Goal: Contribute content: Add original content to the website for others to see

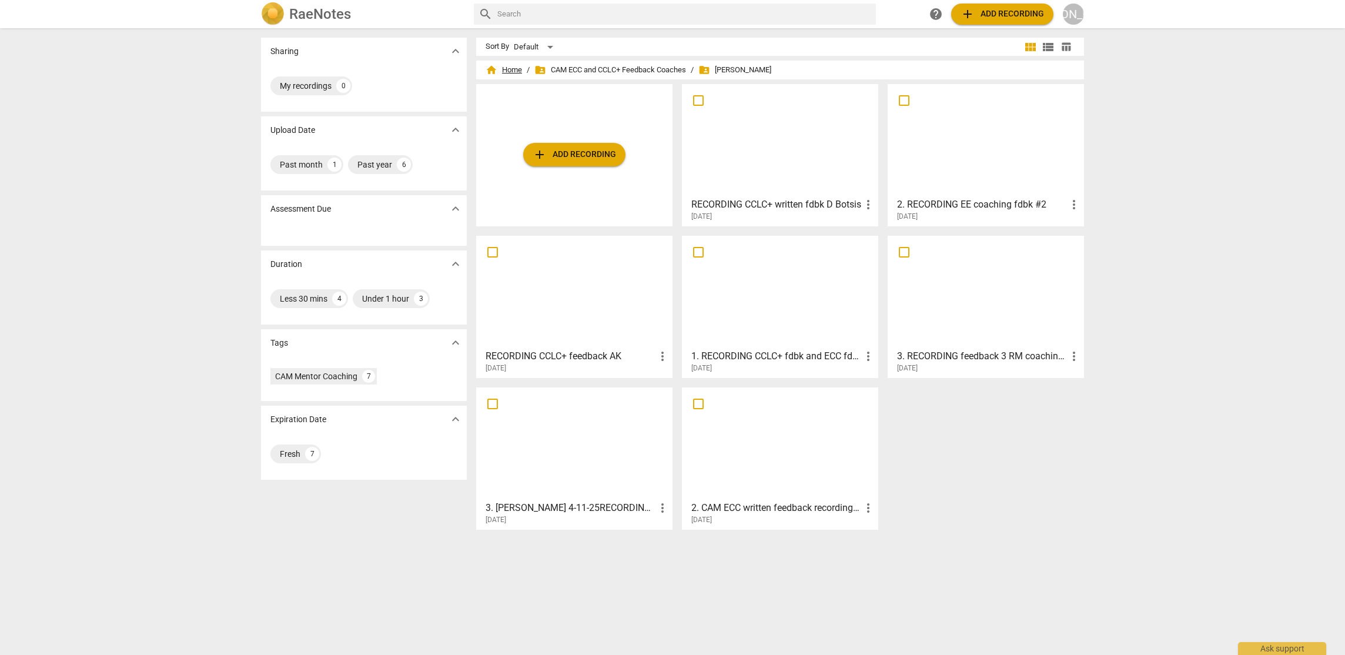
click at [506, 66] on span "home Home" at bounding box center [504, 70] width 36 height 12
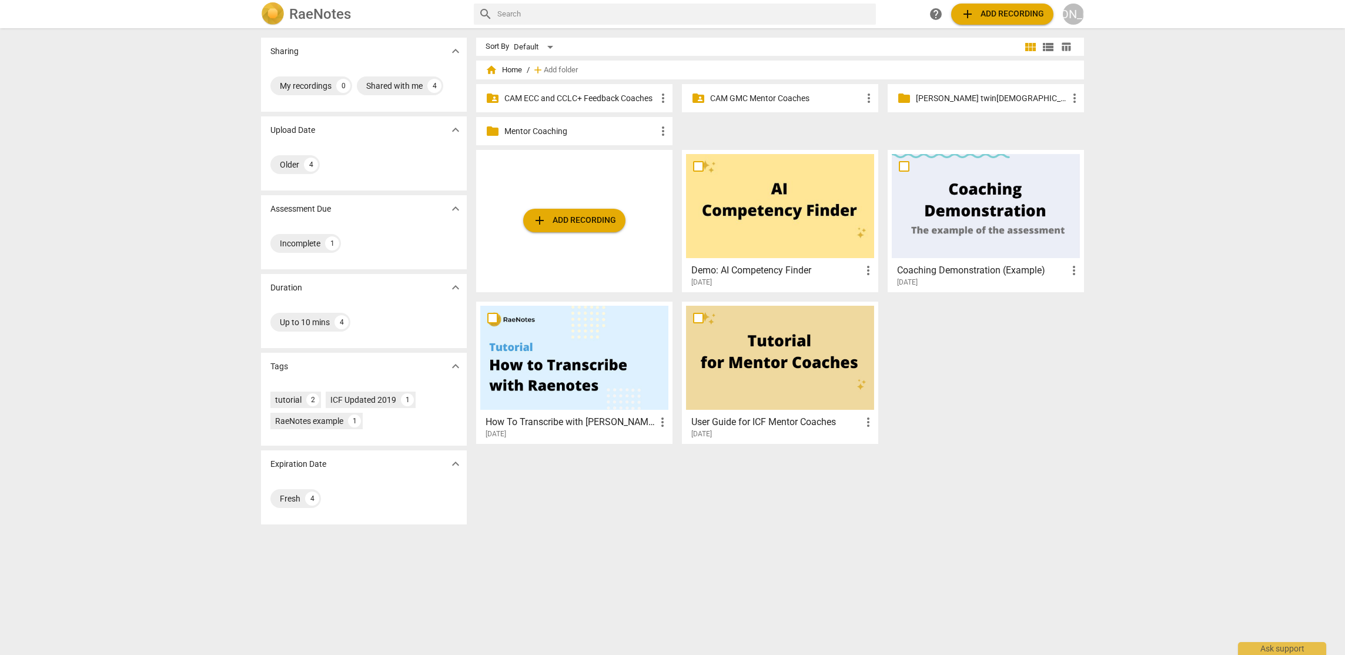
click at [963, 95] on p "[PERSON_NAME] twin[DEMOGRAPHIC_DATA] email" at bounding box center [992, 98] width 152 height 12
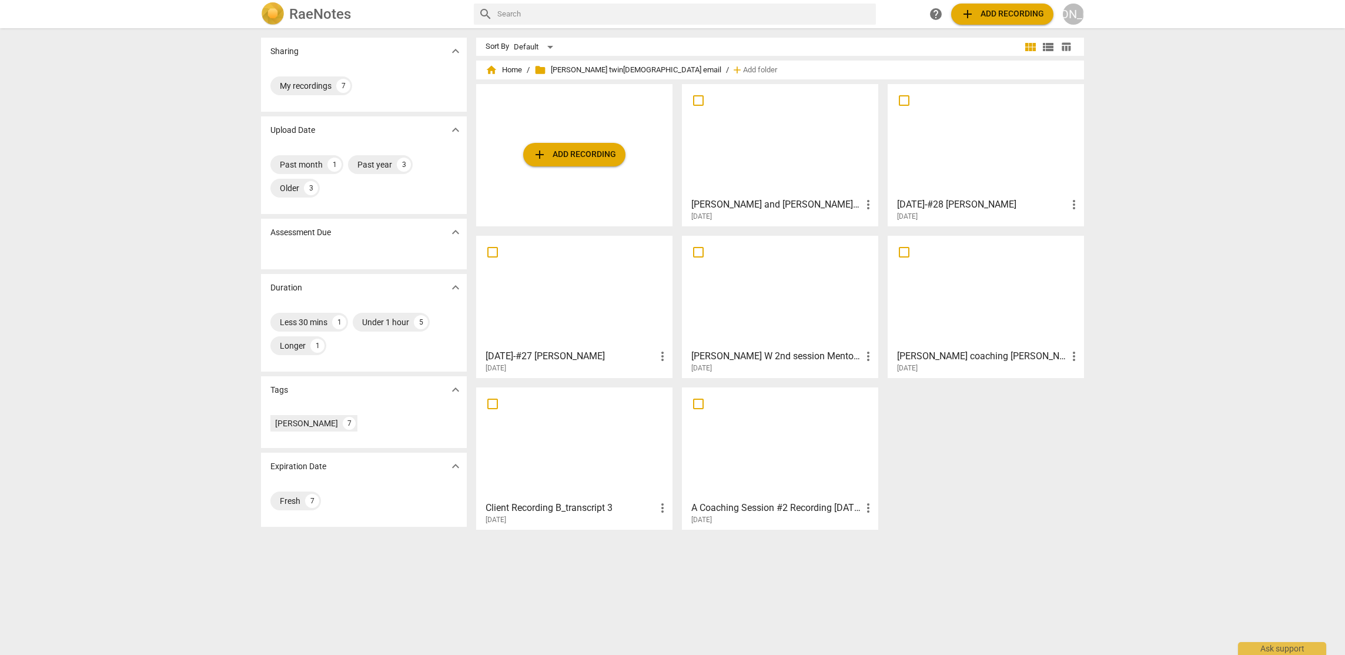
click at [767, 135] on div at bounding box center [780, 140] width 188 height 104
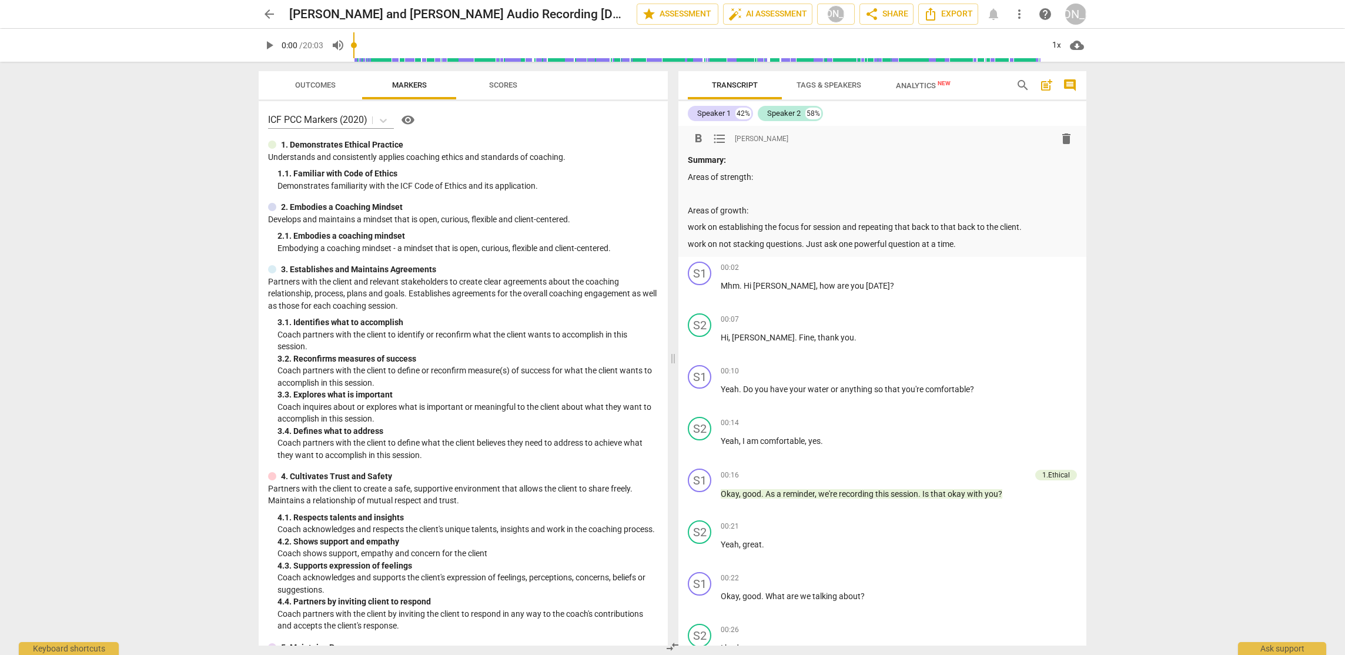
click at [766, 179] on p "Areas of strength:" at bounding box center [882, 177] width 389 height 12
drag, startPoint x: 766, startPoint y: 179, endPoint x: 831, endPoint y: 204, distance: 69.4
click at [766, 179] on p "Areas of strength:" at bounding box center [882, 177] width 389 height 12
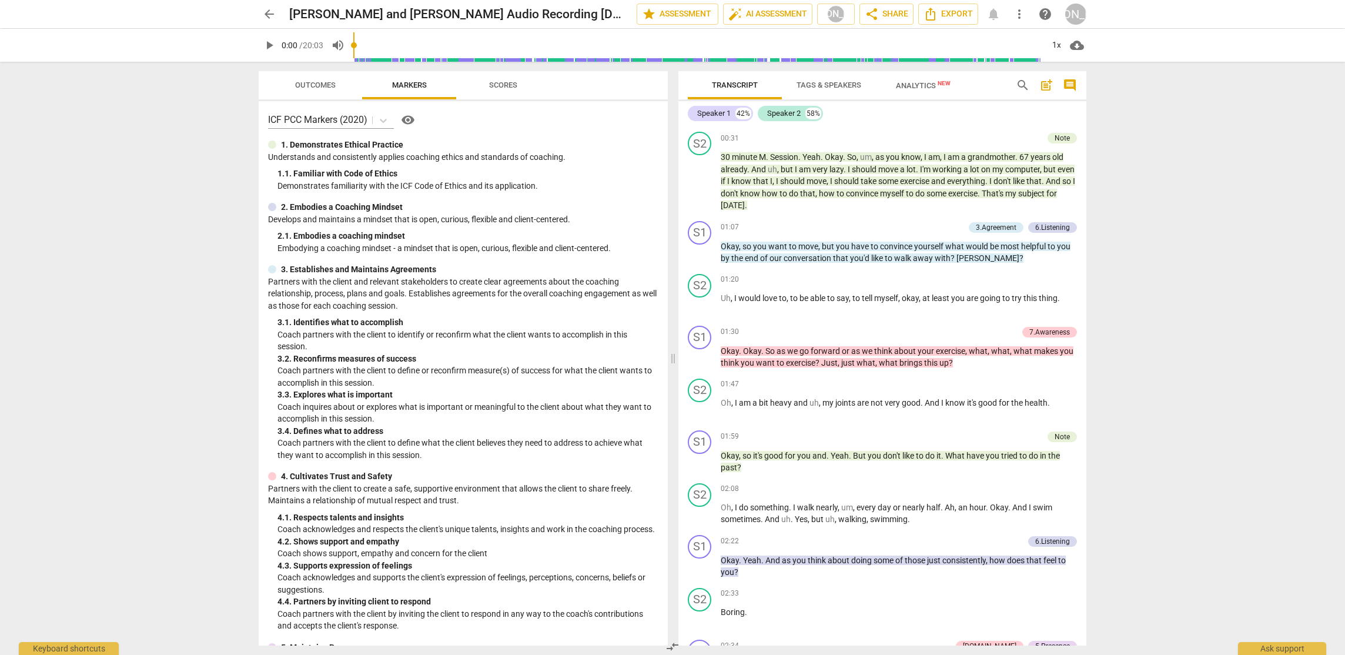
scroll to position [596, 0]
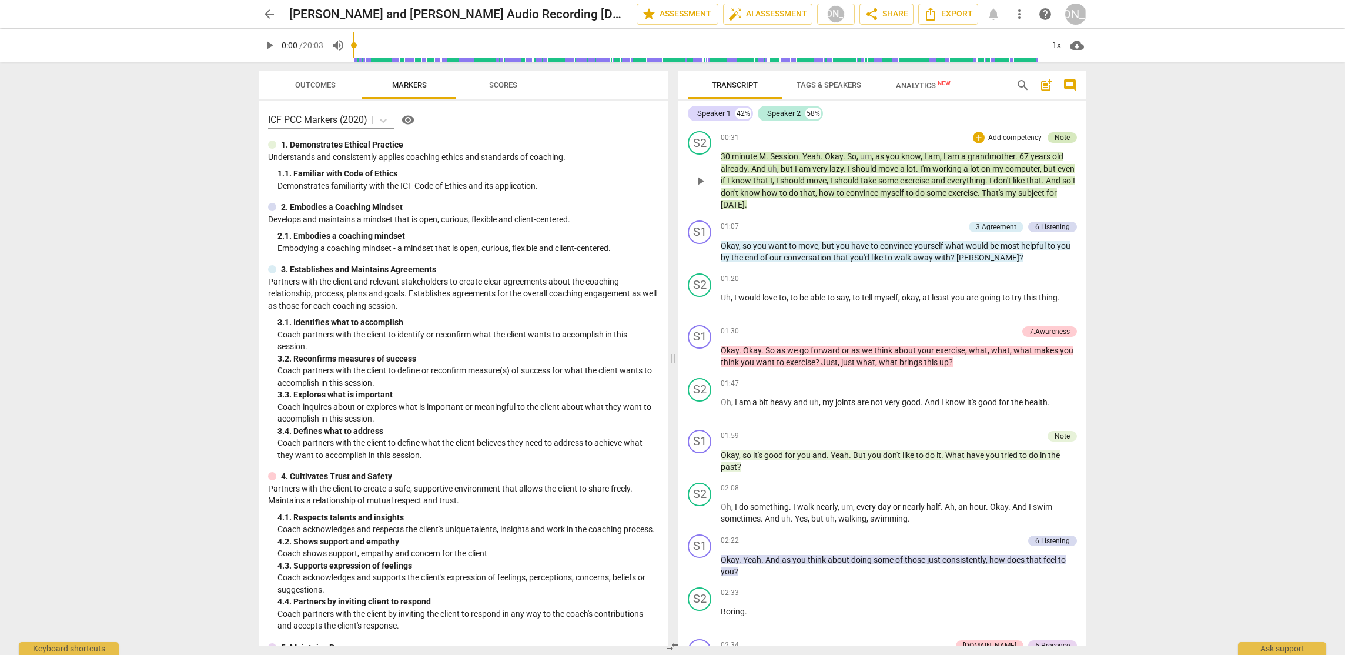
click at [1064, 136] on div "Note" at bounding box center [1062, 137] width 15 height 11
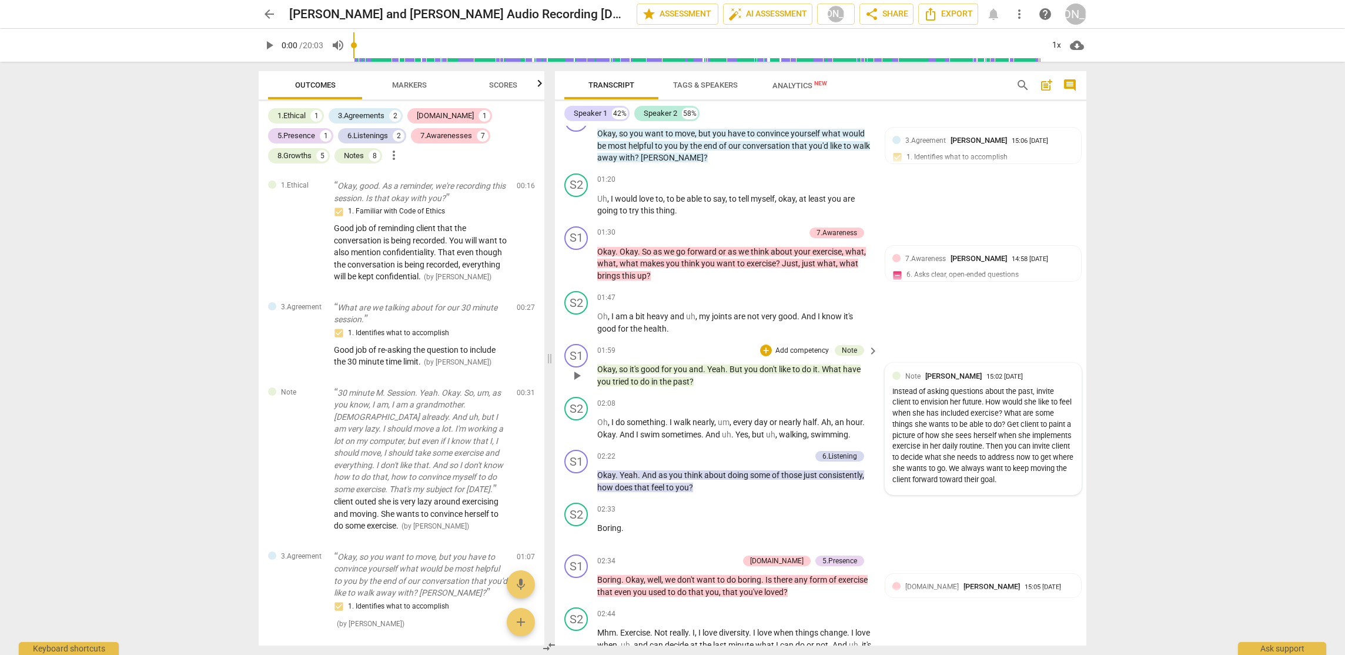
scroll to position [723, 0]
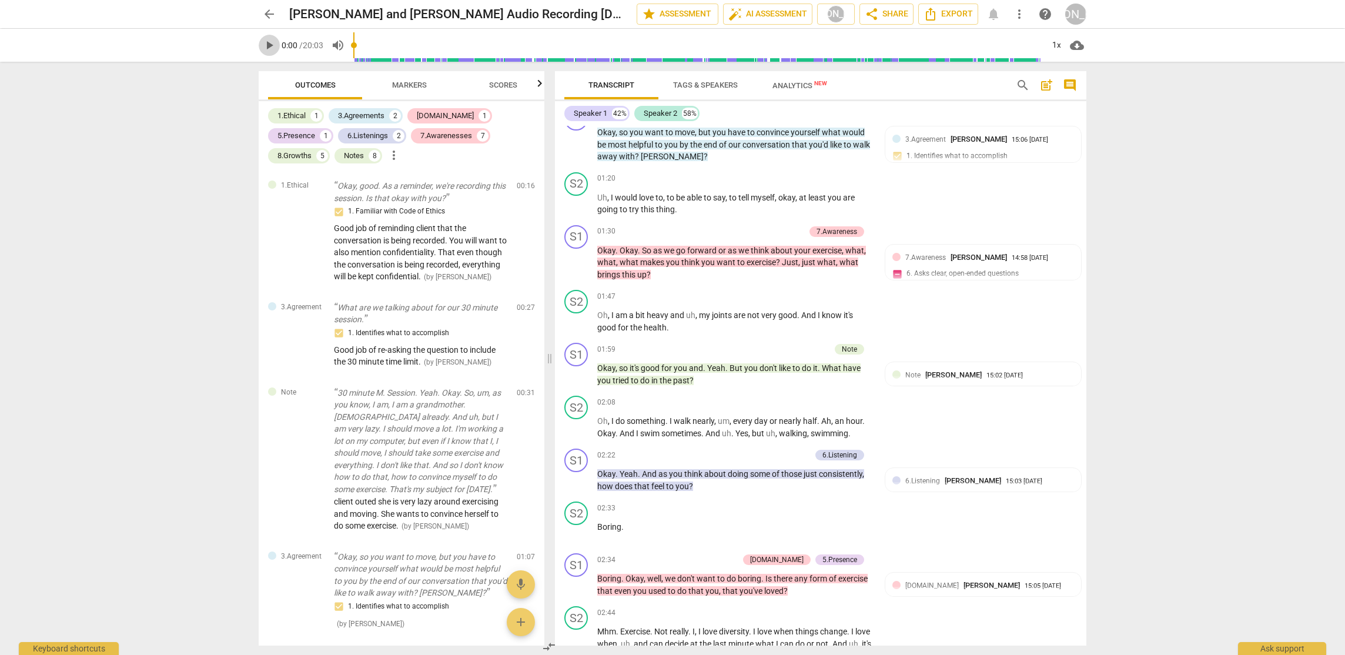
click at [266, 42] on span "play_arrow" at bounding box center [269, 45] width 14 height 14
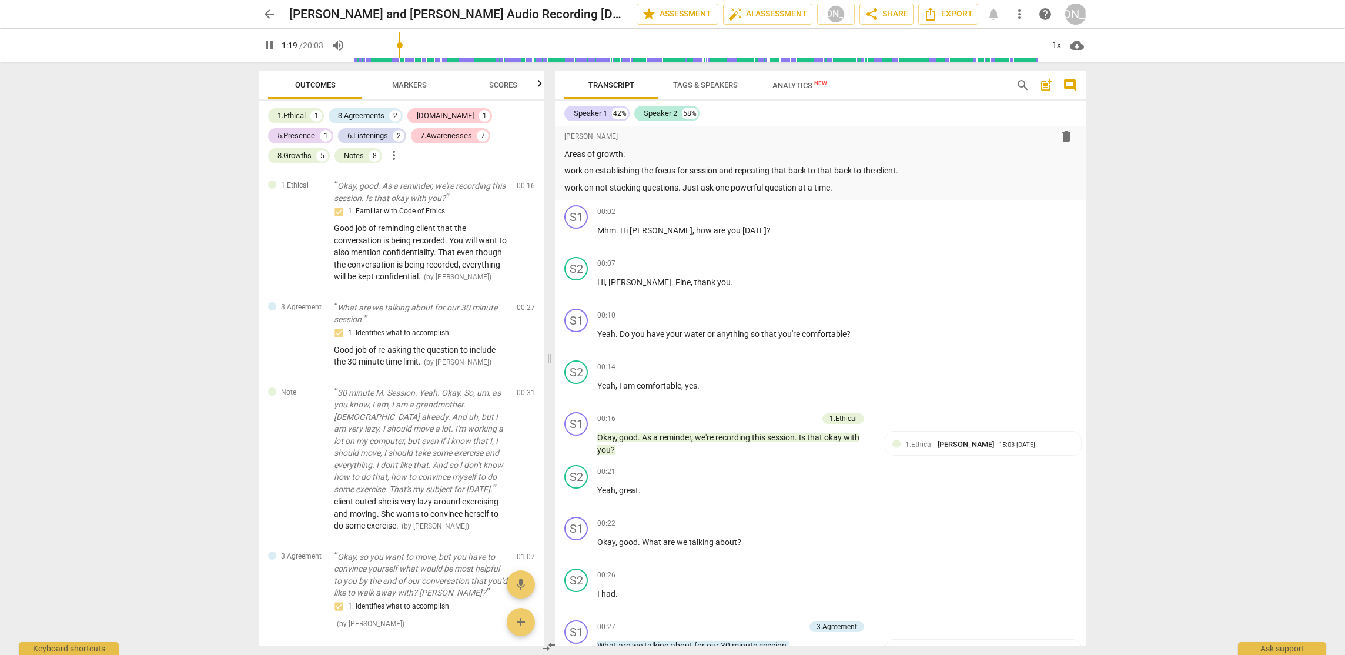
scroll to position [0, 0]
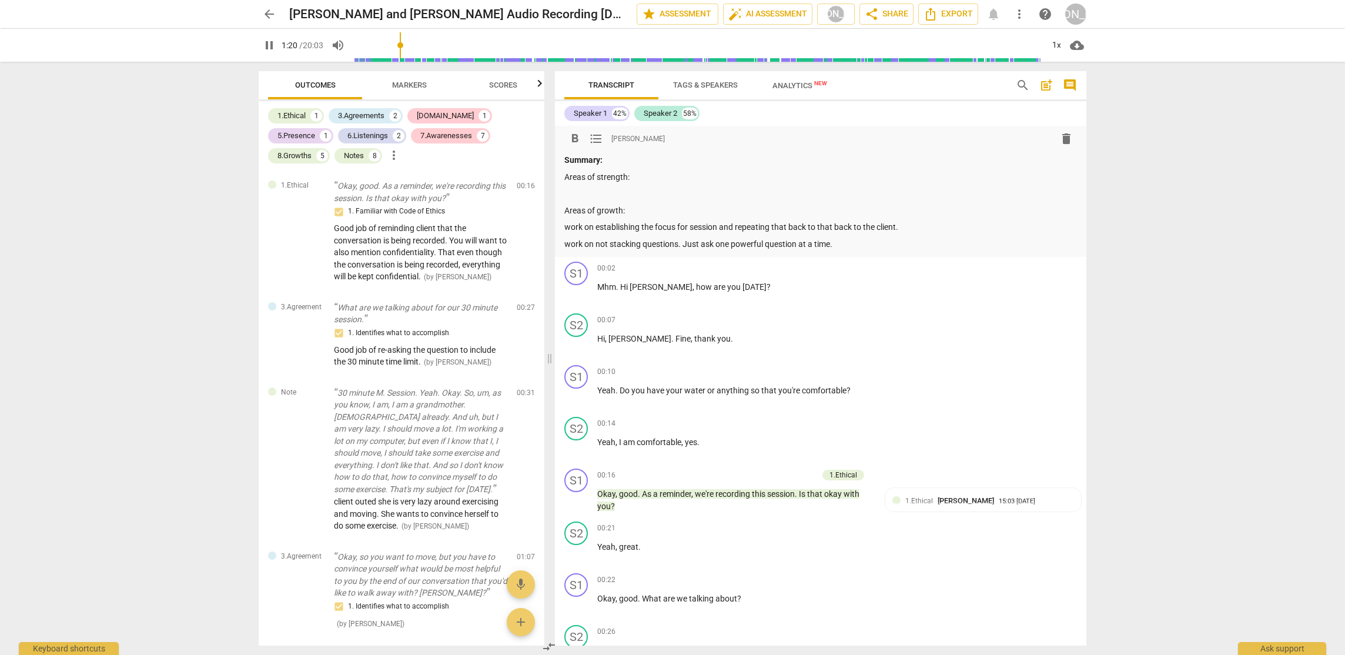
drag, startPoint x: 641, startPoint y: 187, endPoint x: 651, endPoint y: 186, distance: 9.4
click at [643, 186] on div "Summary: Areas of strength: Areas of growth: work on establishing the focus for…" at bounding box center [820, 202] width 513 height 96
type input "82"
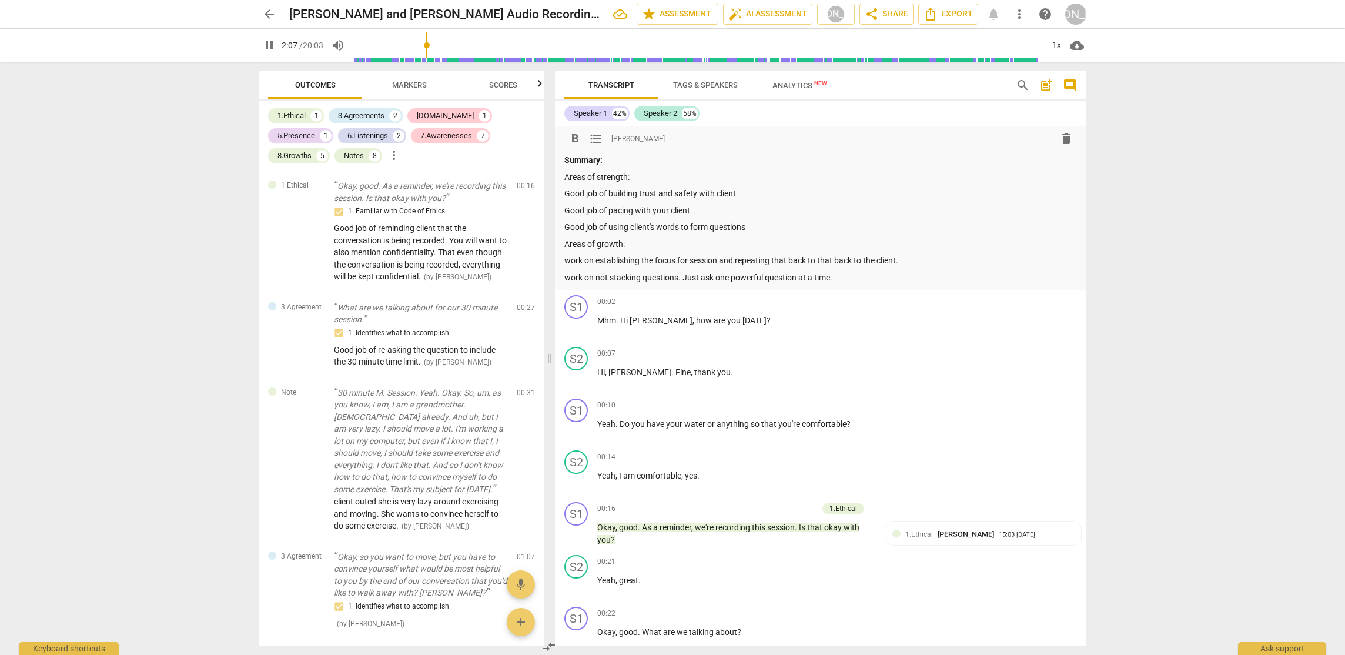
click at [842, 277] on p "work on not stacking questions. Just ask one powerful question at a time." at bounding box center [820, 278] width 513 height 12
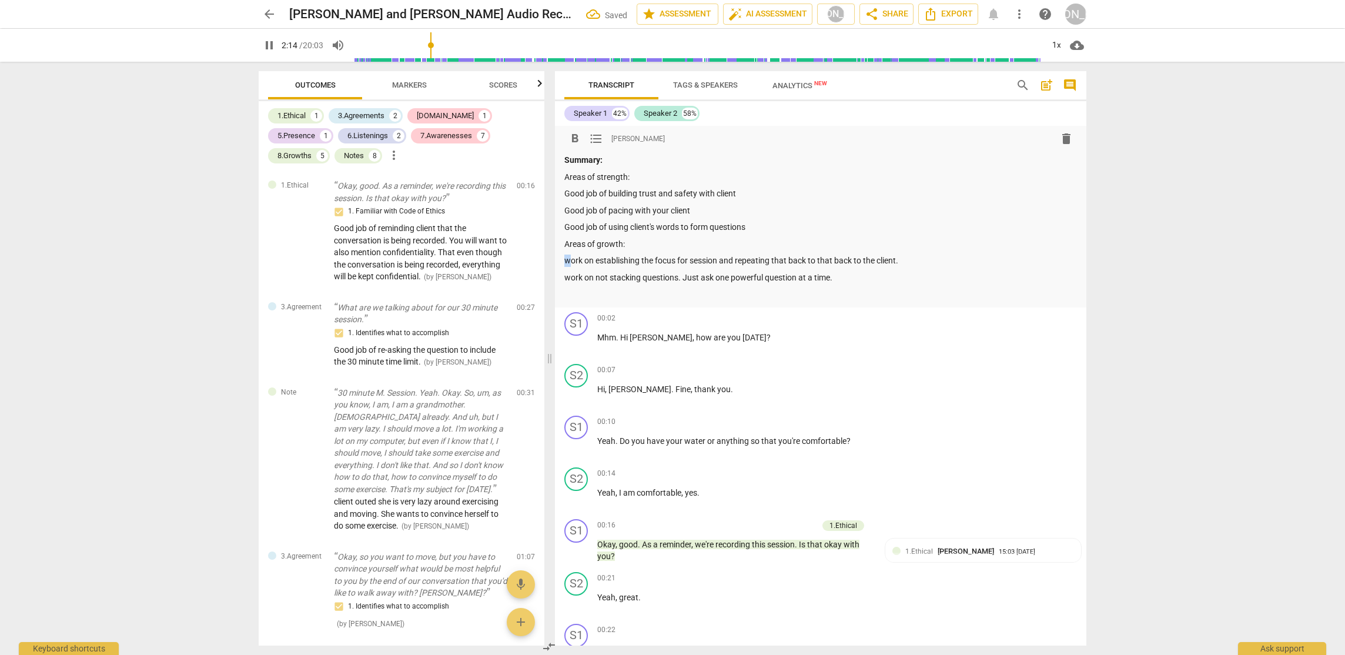
click at [565, 262] on p "work on establishing the focus for session and repeating that back to that back…" at bounding box center [820, 261] width 513 height 12
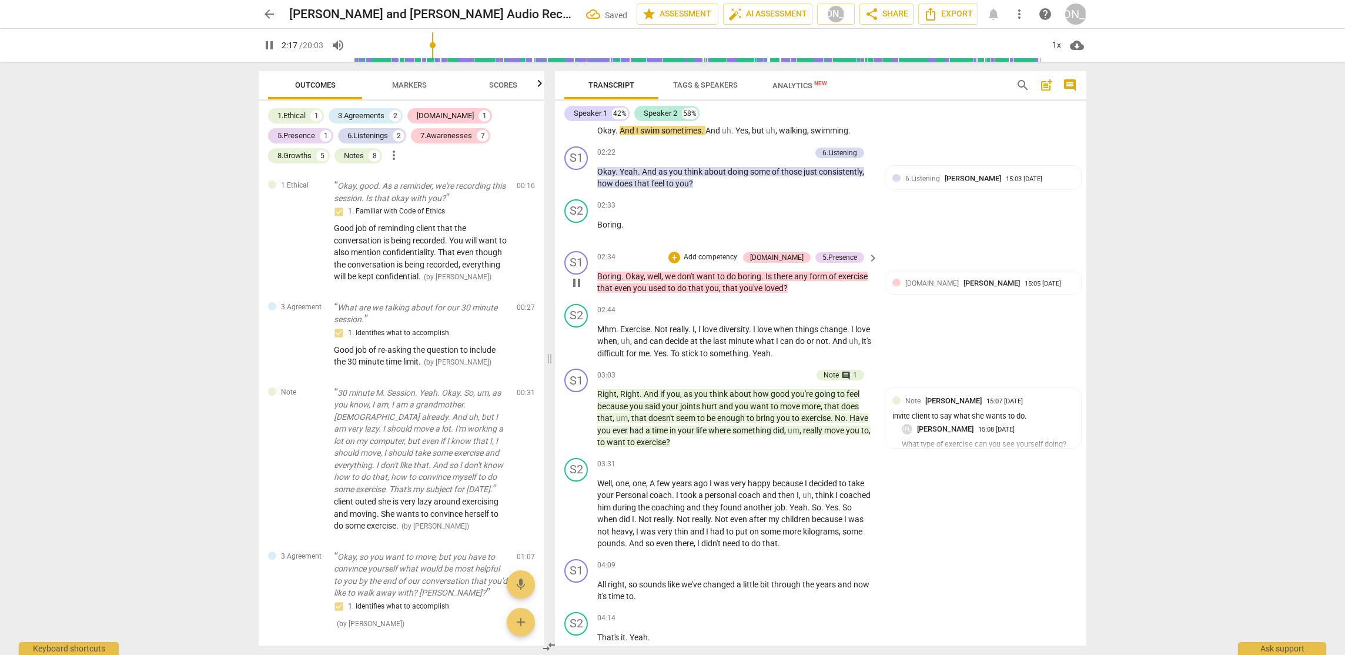
click at [566, 278] on div "format_bold format_list_bulleted [PERSON_NAME] delete Summary: Areas of strengt…" at bounding box center [821, 386] width 532 height 520
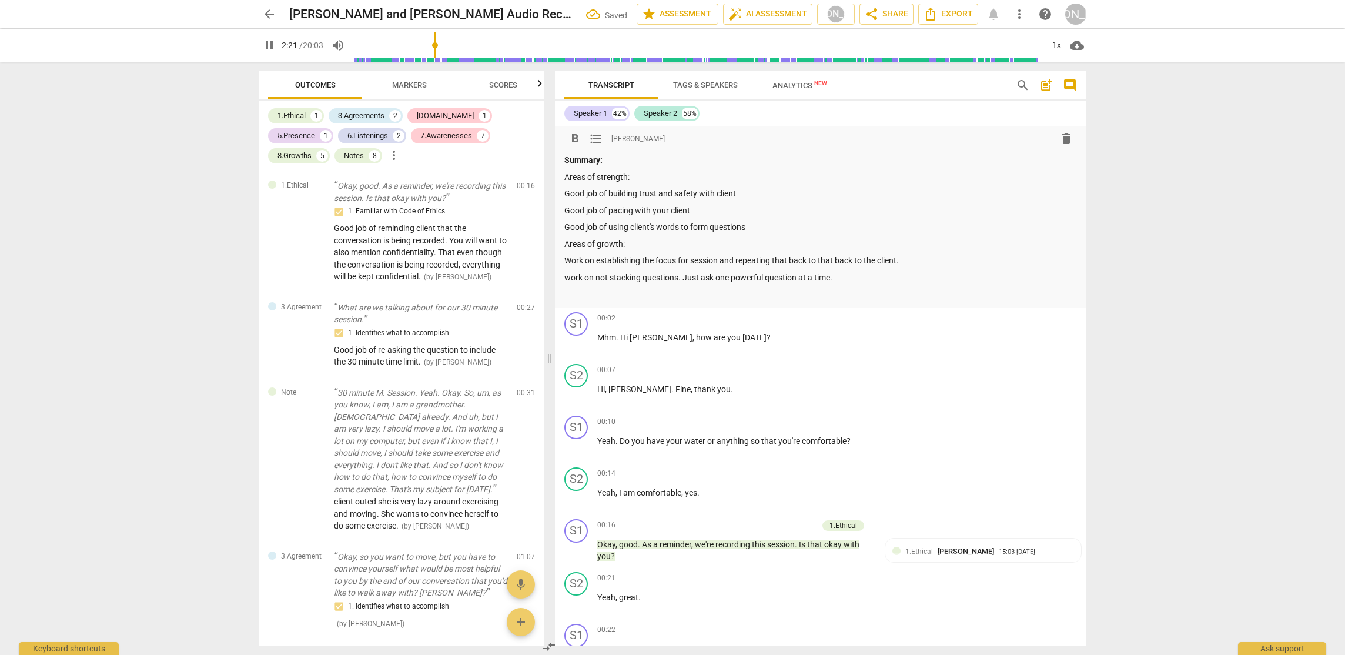
click at [580, 278] on p "work on not stacking questions. Just ask one powerful question at a time." at bounding box center [820, 278] width 513 height 12
click at [565, 279] on p "work on not stacking questions. Just ask one powerful question at a time." at bounding box center [820, 278] width 513 height 12
click at [847, 280] on p "Work on not stacking questions. Just ask one powerful question at a time." at bounding box center [820, 278] width 513 height 12
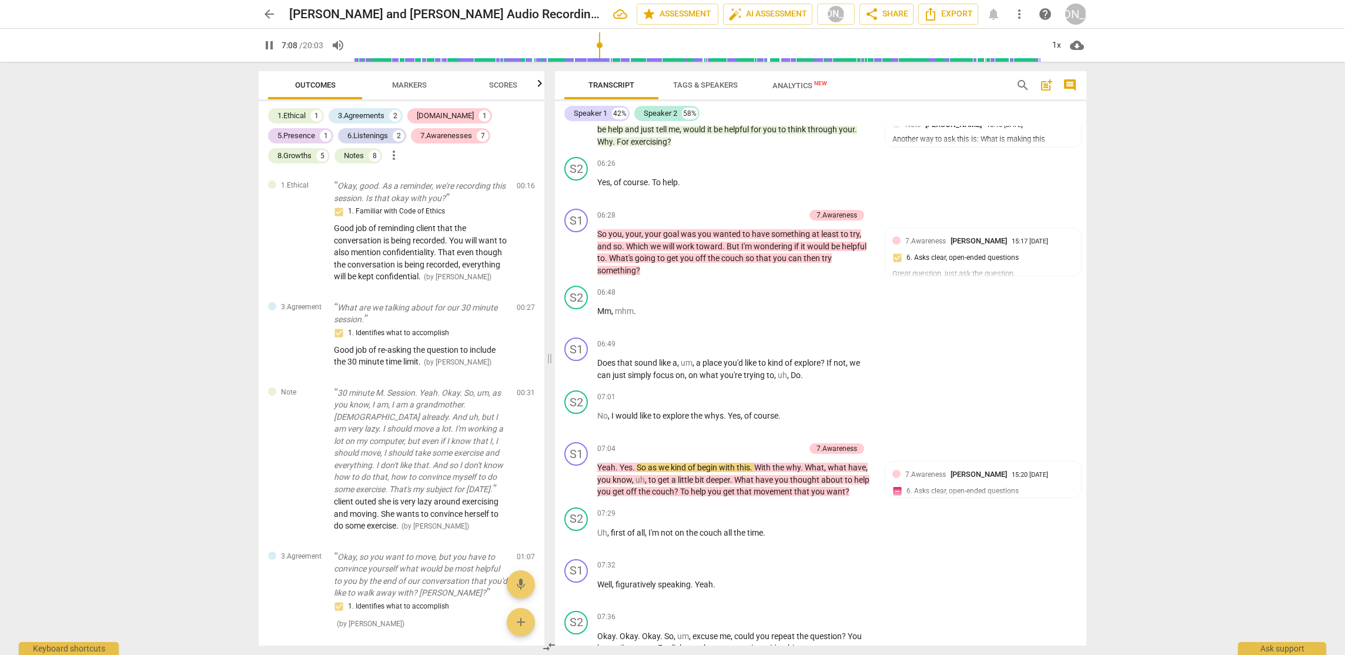
scroll to position [2285, 0]
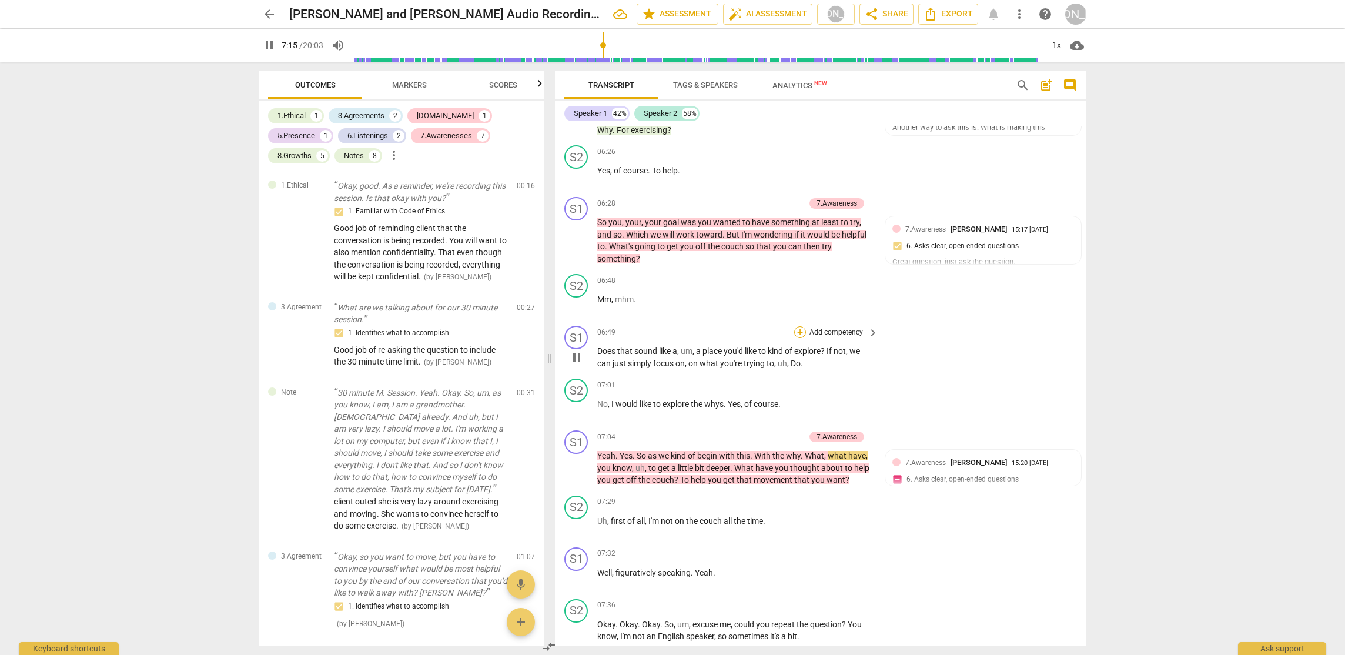
click at [798, 329] on div "+" at bounding box center [800, 332] width 12 height 12
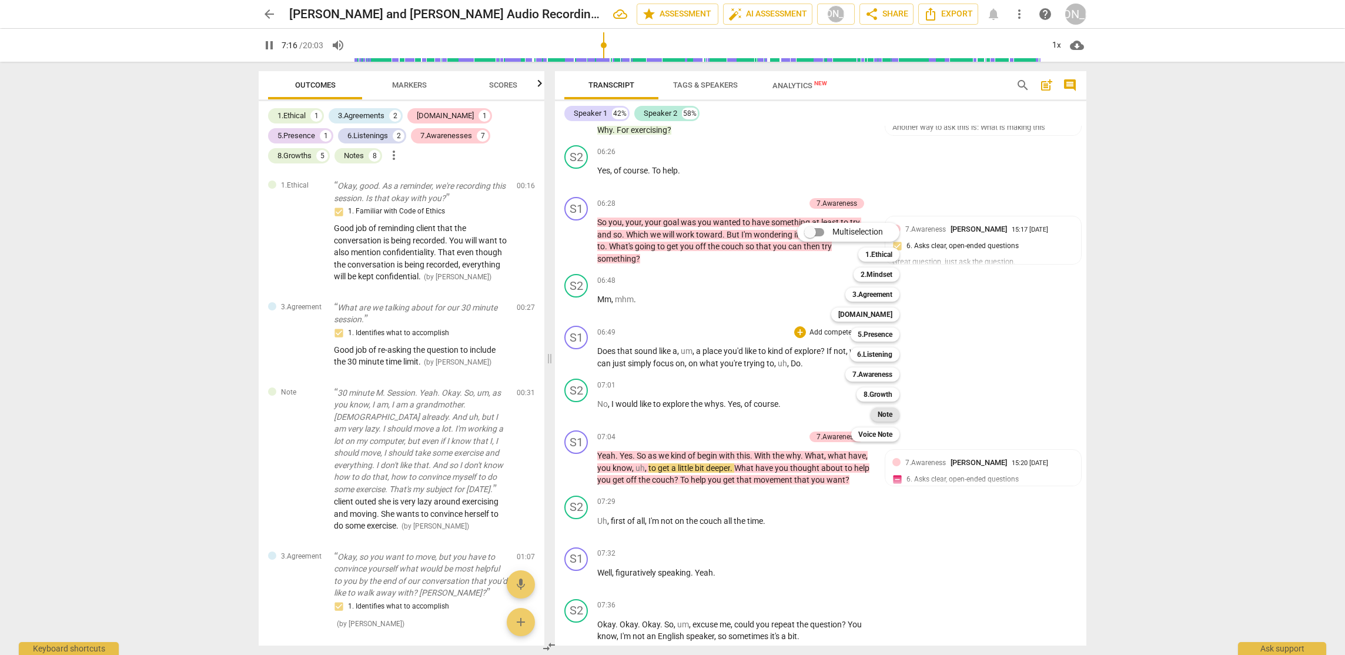
click at [889, 413] on b "Note" at bounding box center [885, 414] width 15 height 14
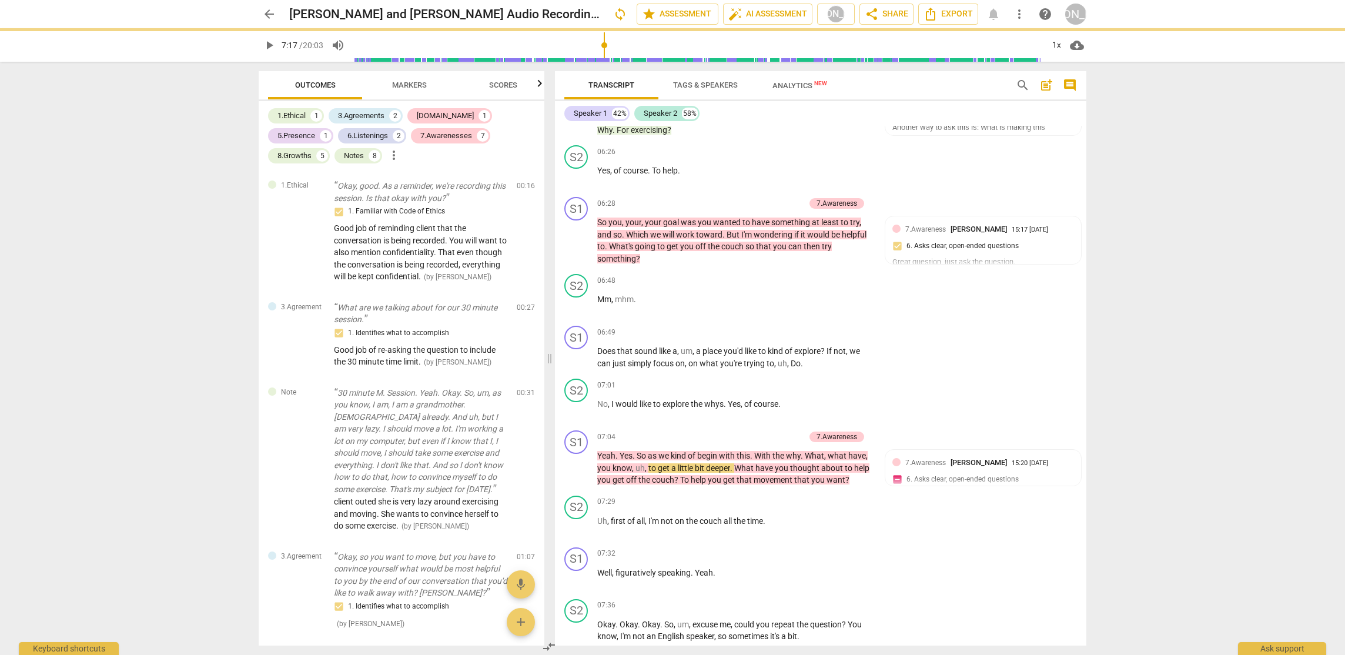
type input "437"
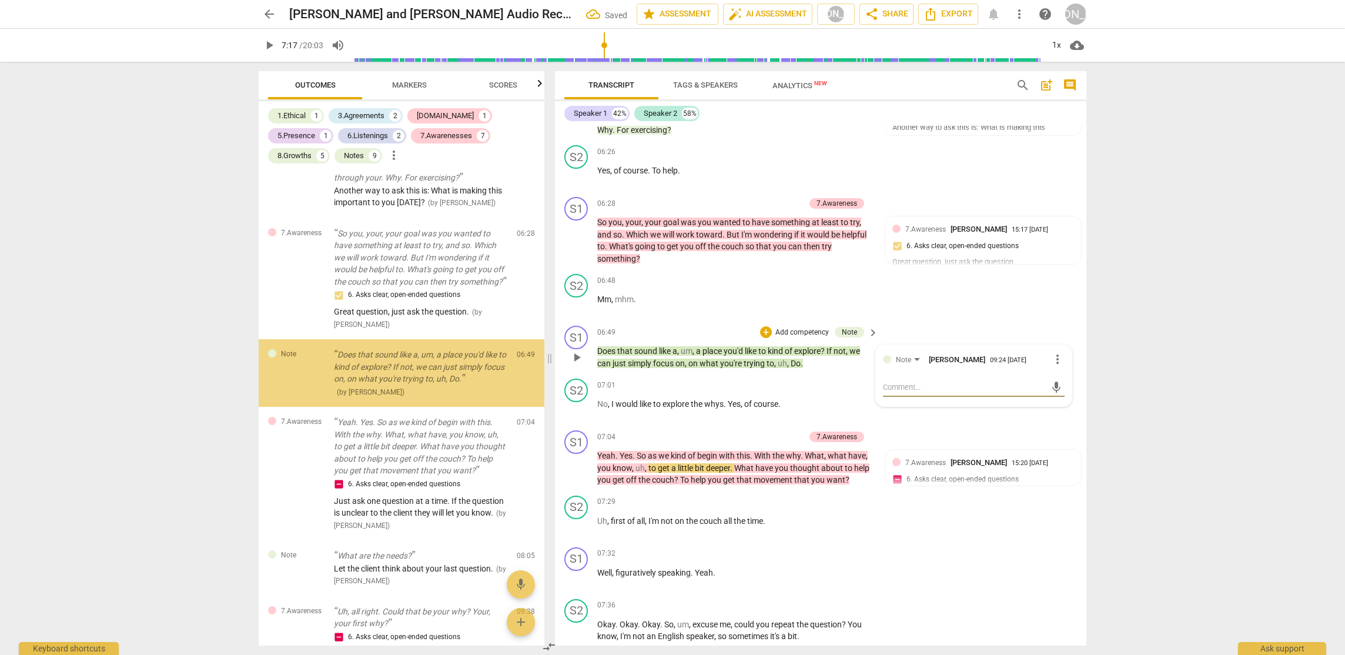
scroll to position [1742, 0]
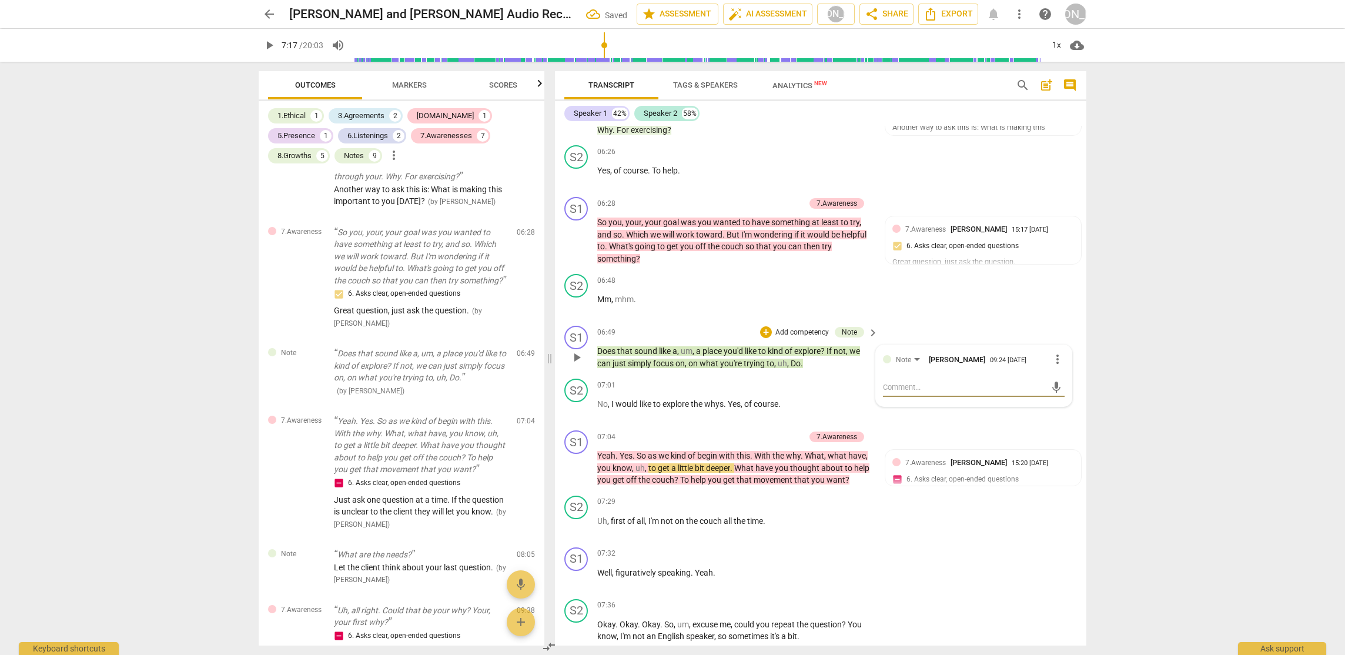
click at [900, 386] on textarea at bounding box center [964, 387] width 163 height 11
type textarea "I"
type textarea "In"
type textarea "Ins"
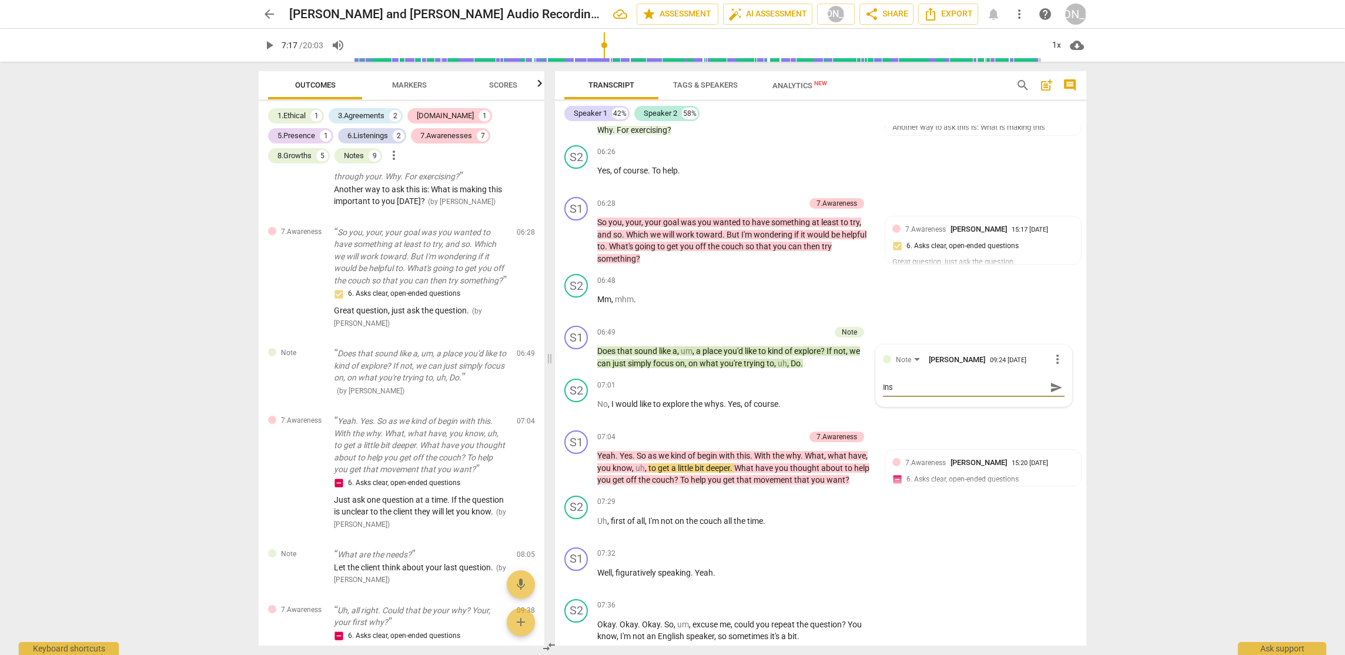
type textarea "Inst"
type textarea "Inste"
type textarea "Instea"
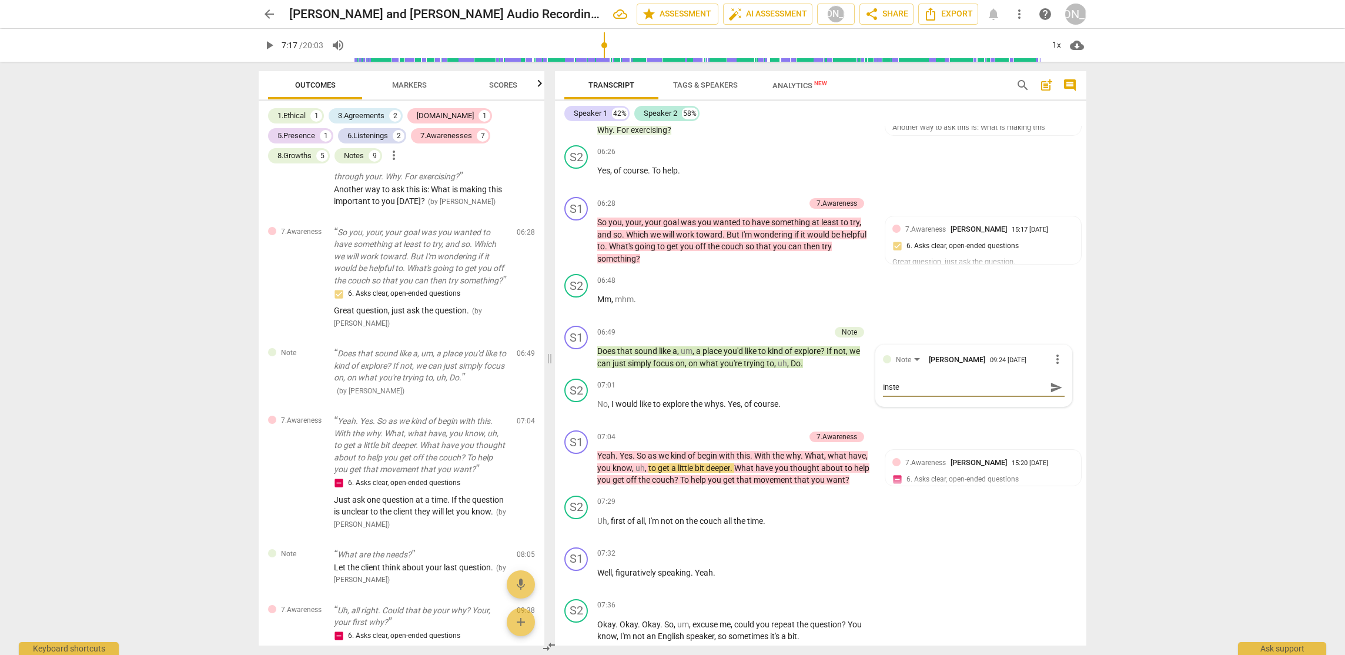
type textarea "Instea"
type textarea "Instead"
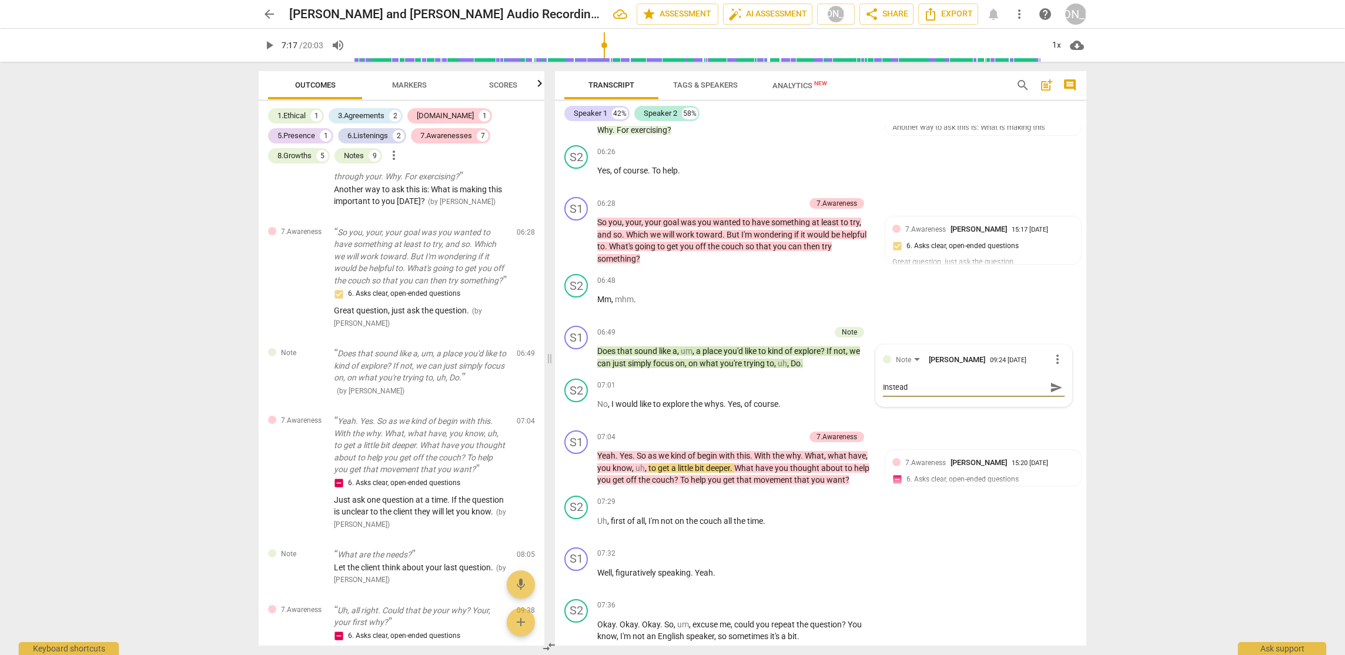
type textarea "Instead o"
type textarea "Instead of"
type textarea "Instead of c"
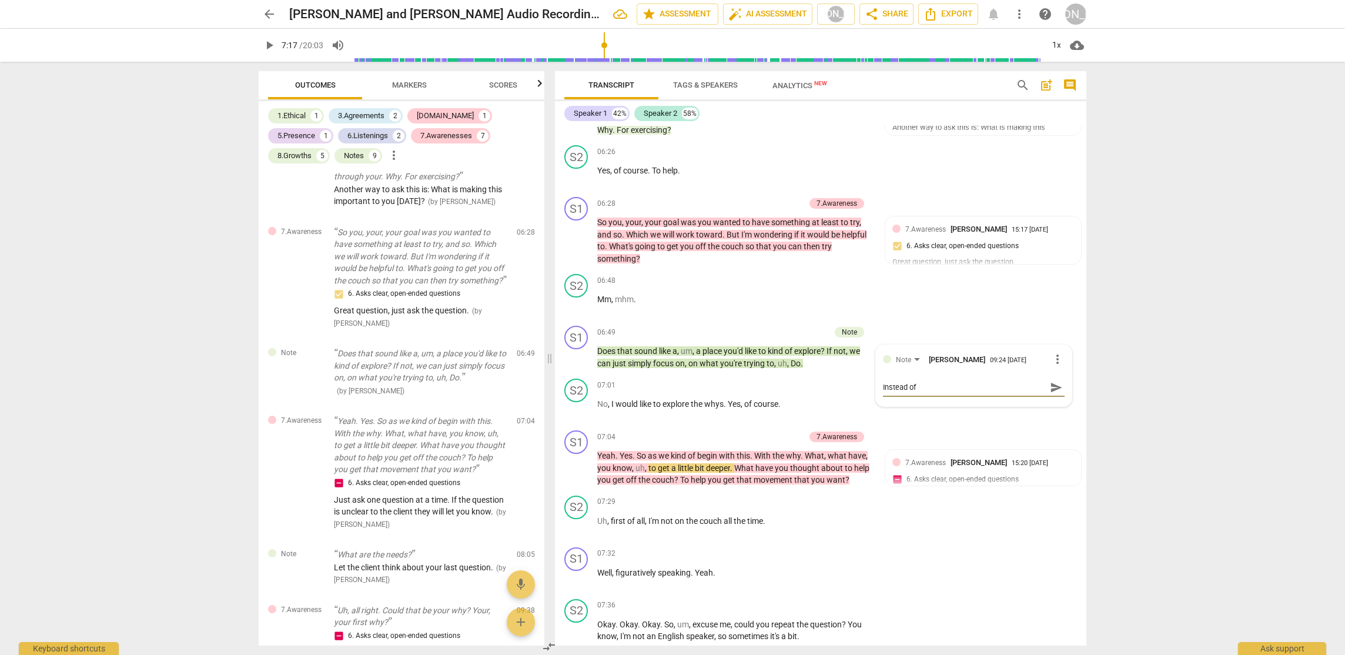
type textarea "Instead of c"
type textarea "Instead of co"
type textarea "Instead of coa"
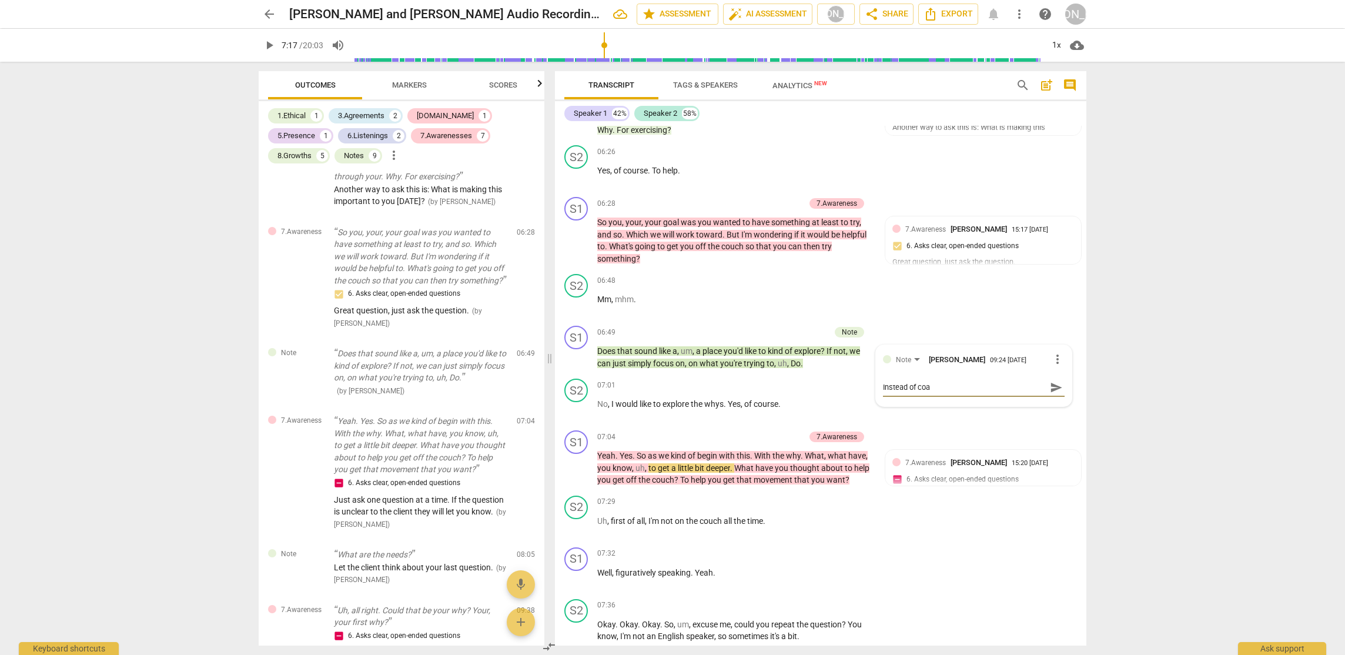
type textarea "Instead of coac"
type textarea "Instead of coach"
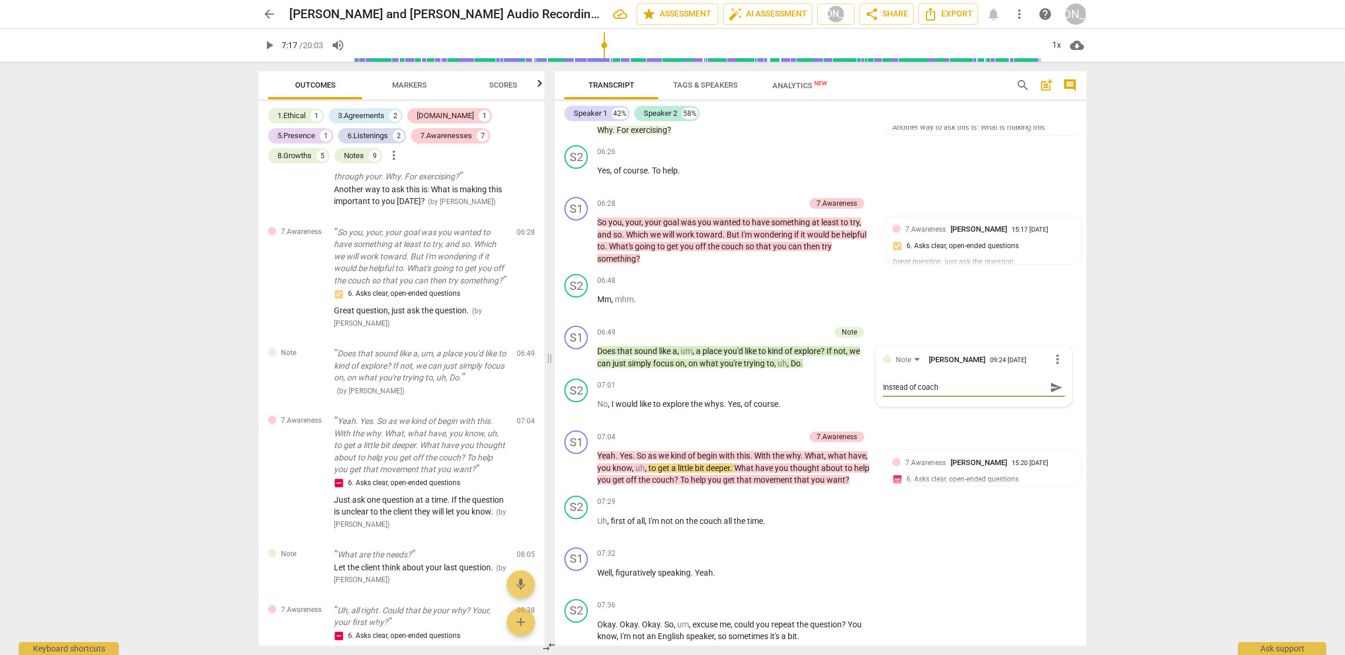
type textarea "Instead of coach"
type textarea "Instead of coach a"
type textarea "Instead of coach as"
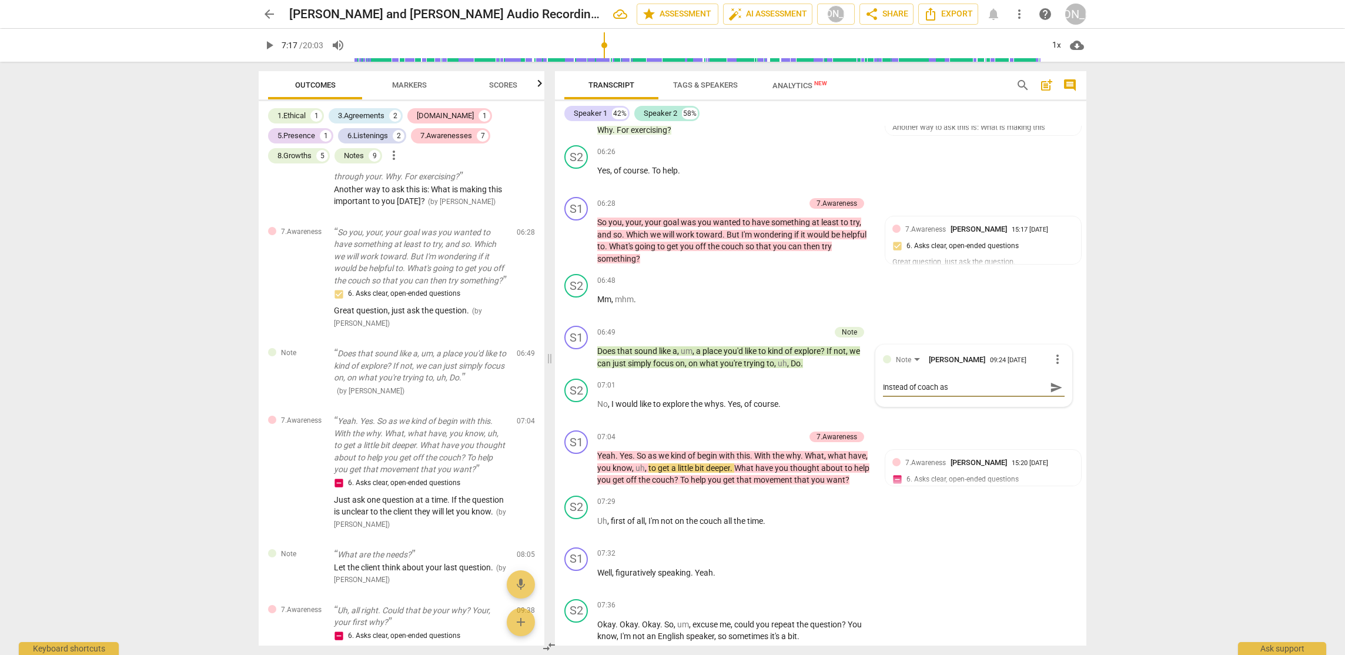
type textarea "Instead of coach ask"
type textarea "Instead of coach [PERSON_NAME]"
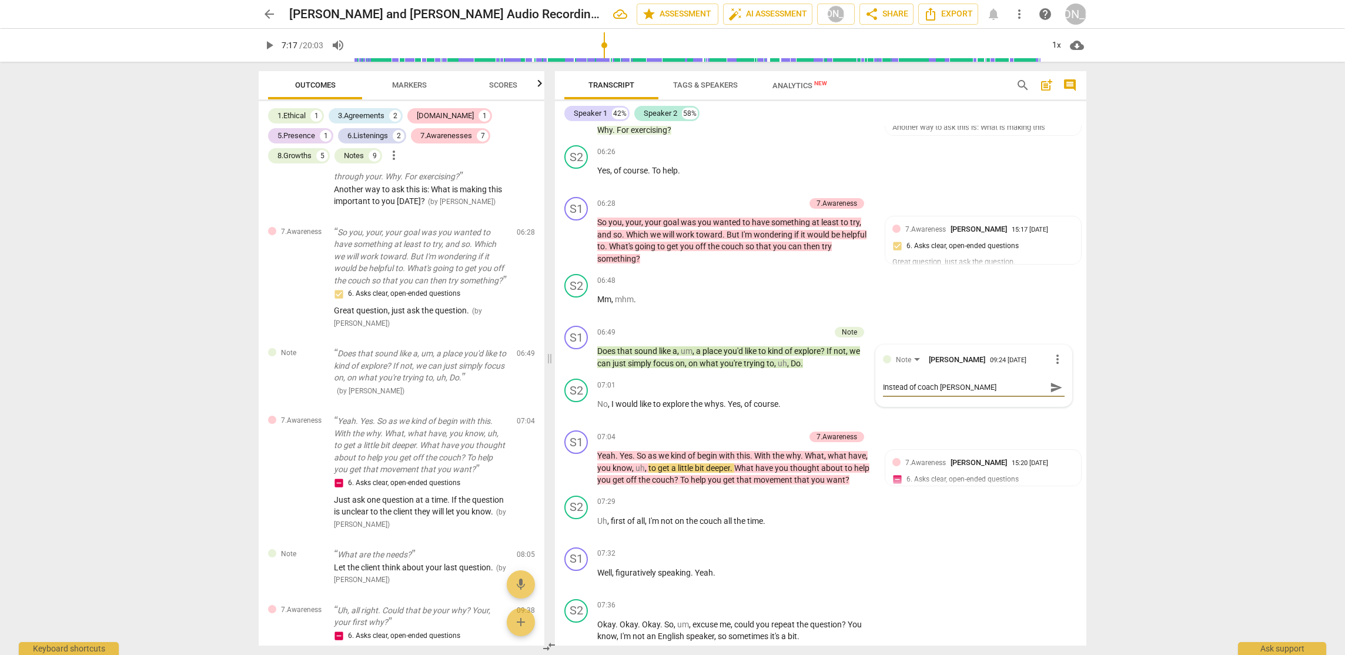
type textarea "Instead of coach asking"
type textarea "Instead of coach asking c"
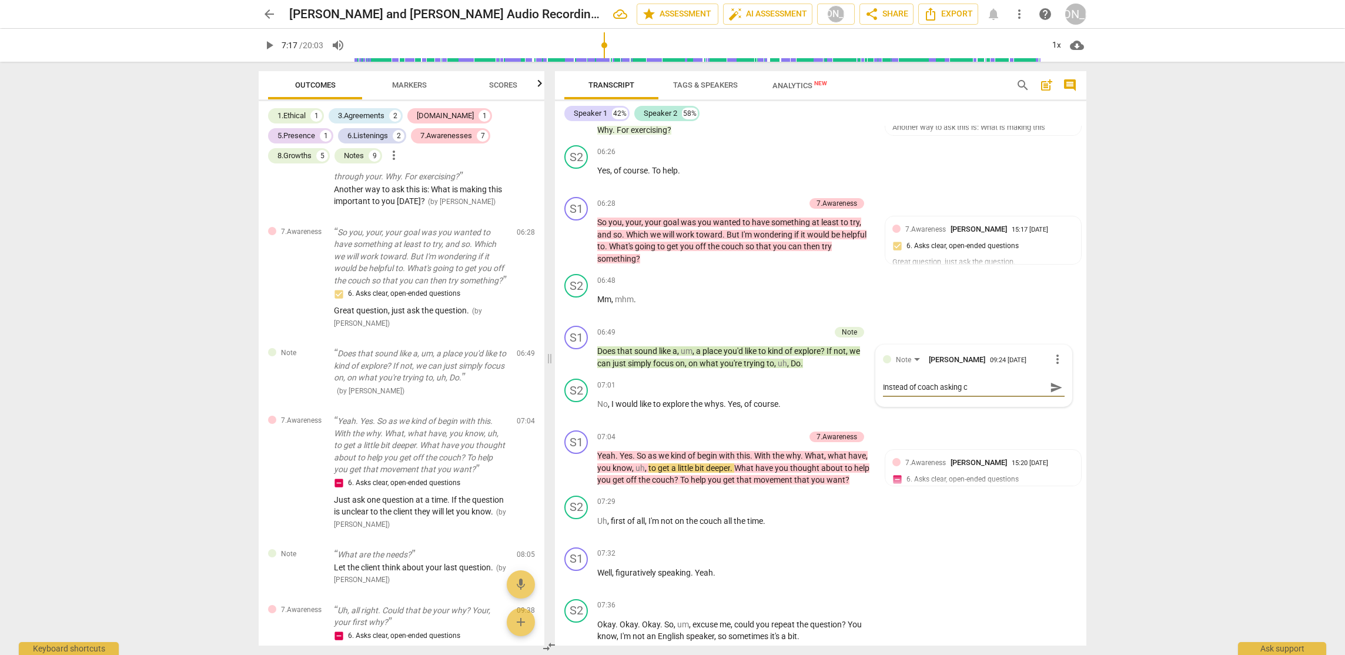
type textarea "Instead of coach asking cl"
type textarea "Instead of coach asking cli"
type textarea "Instead of coach asking clie"
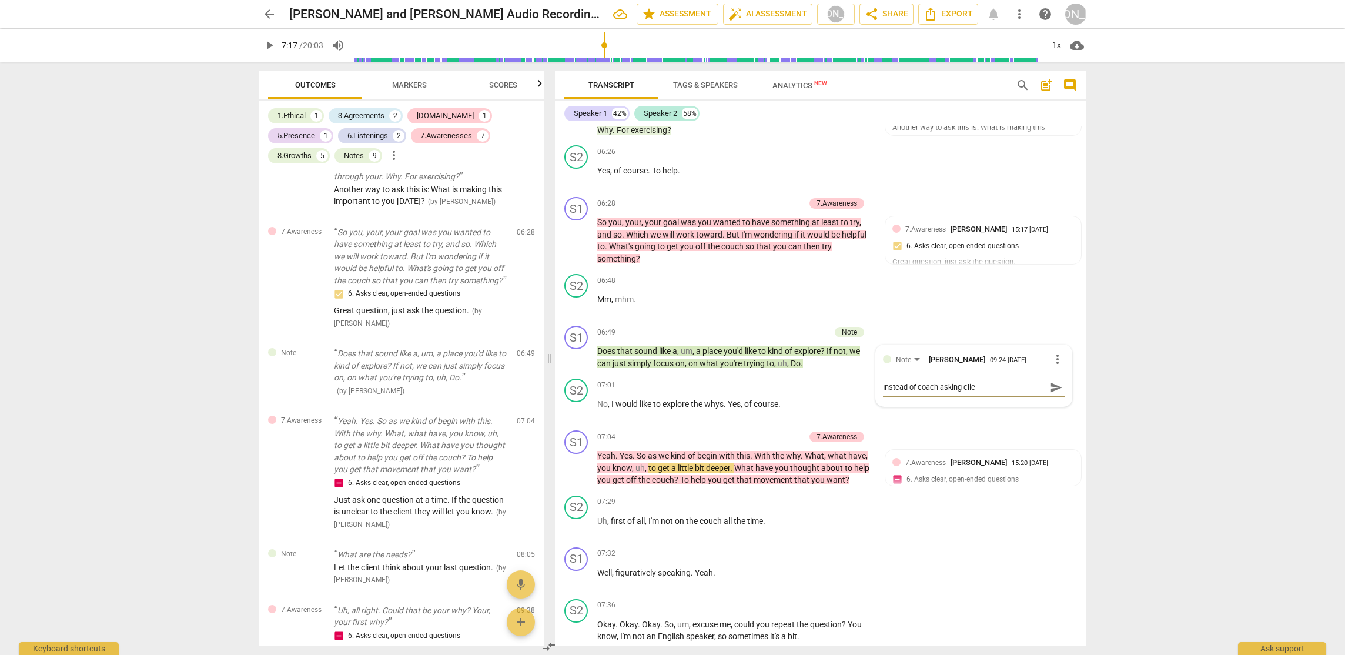
type textarea "Instead of coach asking clien"
type textarea "Instead of coach asking client"
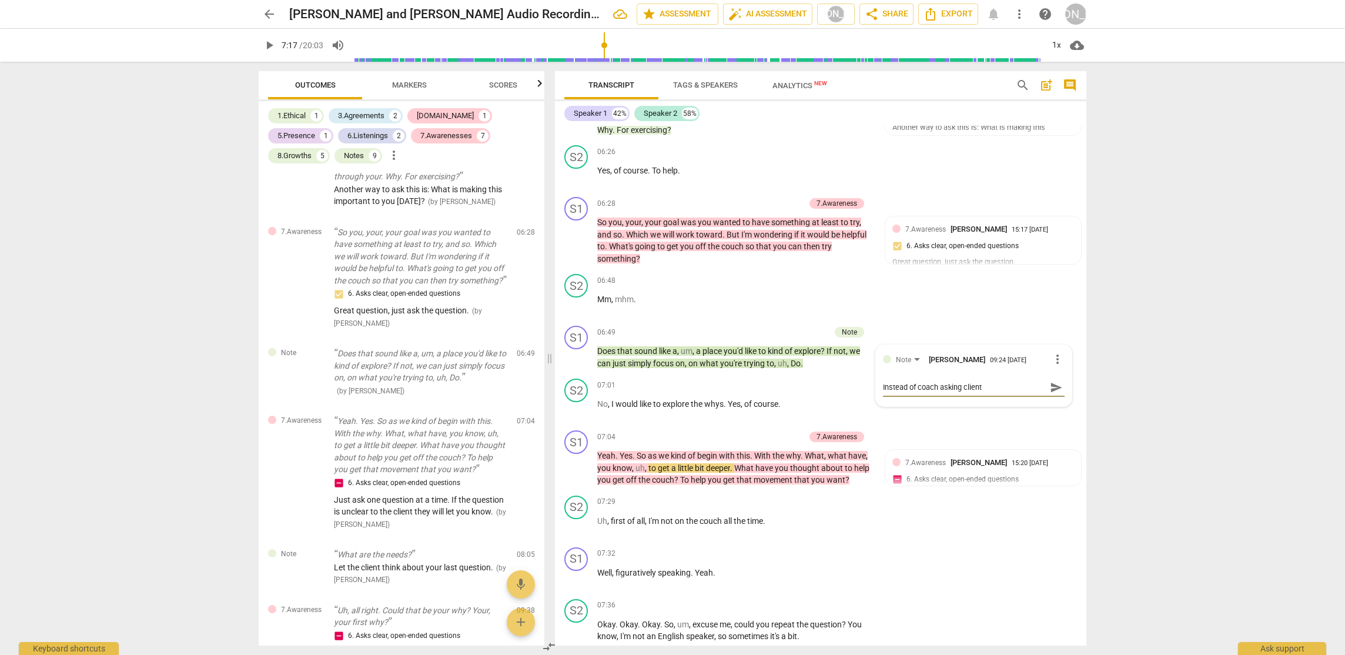
type textarea "Instead of coach asking client a"
type textarea "Instead of coach asking client ab"
type textarea "Instead of coach asking client abo"
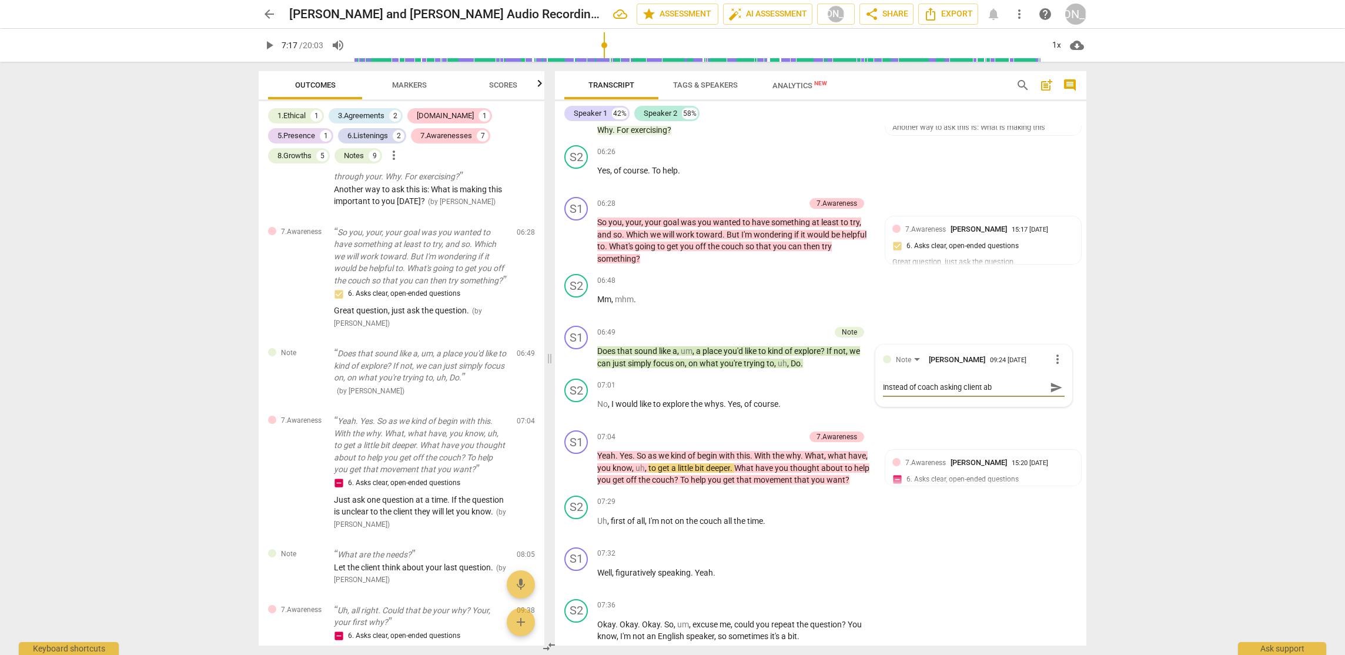
type textarea "Instead of coach asking client abo"
type textarea "Instead of coach asking client abou"
type textarea "Instead of coach asking client about"
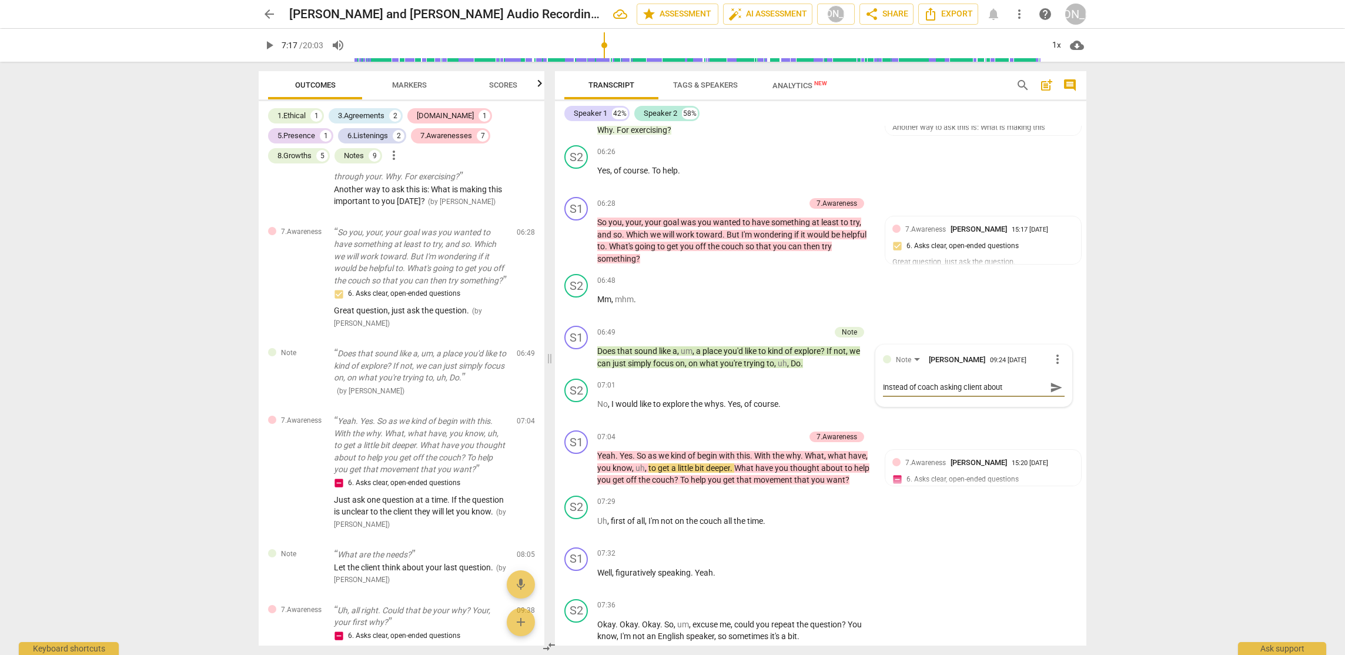
type textarea "Instead of coach asking client abou"
type textarea "Instead of coach asking client abo"
type textarea "Instead of coach asking client ab"
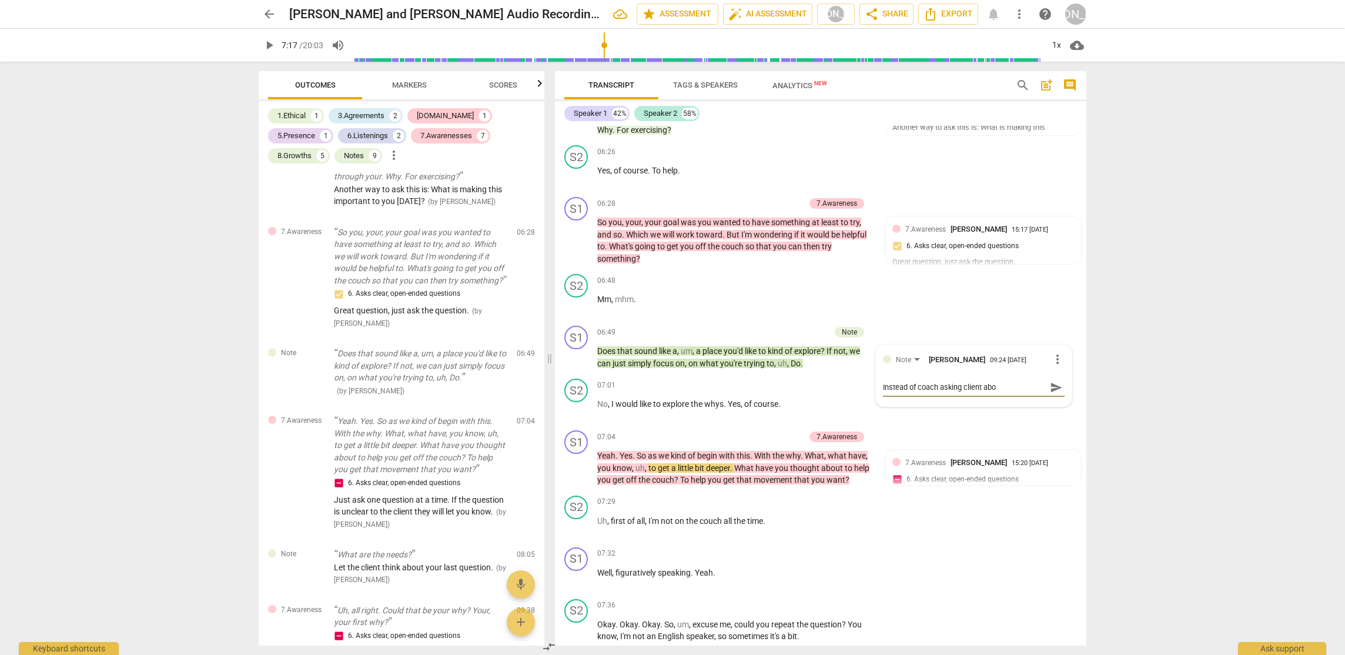
type textarea "Instead of coach asking client ab"
type textarea "Instead of coach asking client a"
type textarea "Instead of coach asking client"
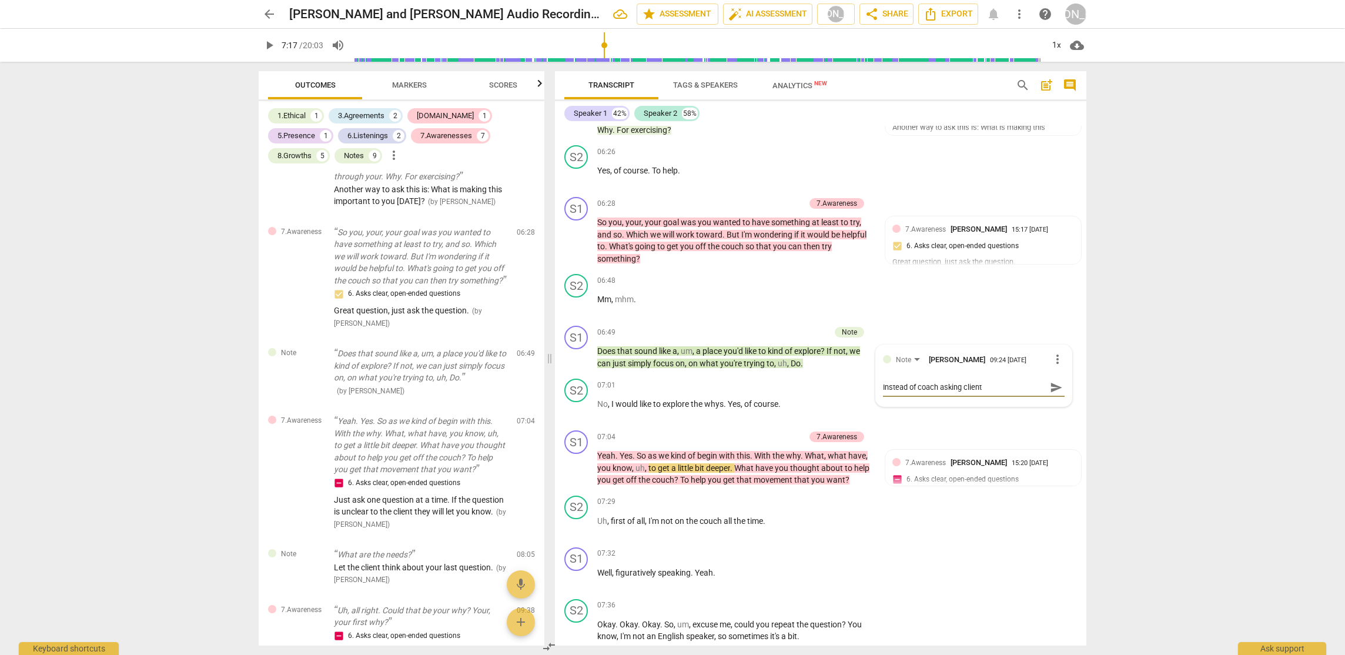
type textarea "Instead of coach asking client d"
type textarea "Instead of coach asking client do"
type textarea "Instead of coach asking client doe"
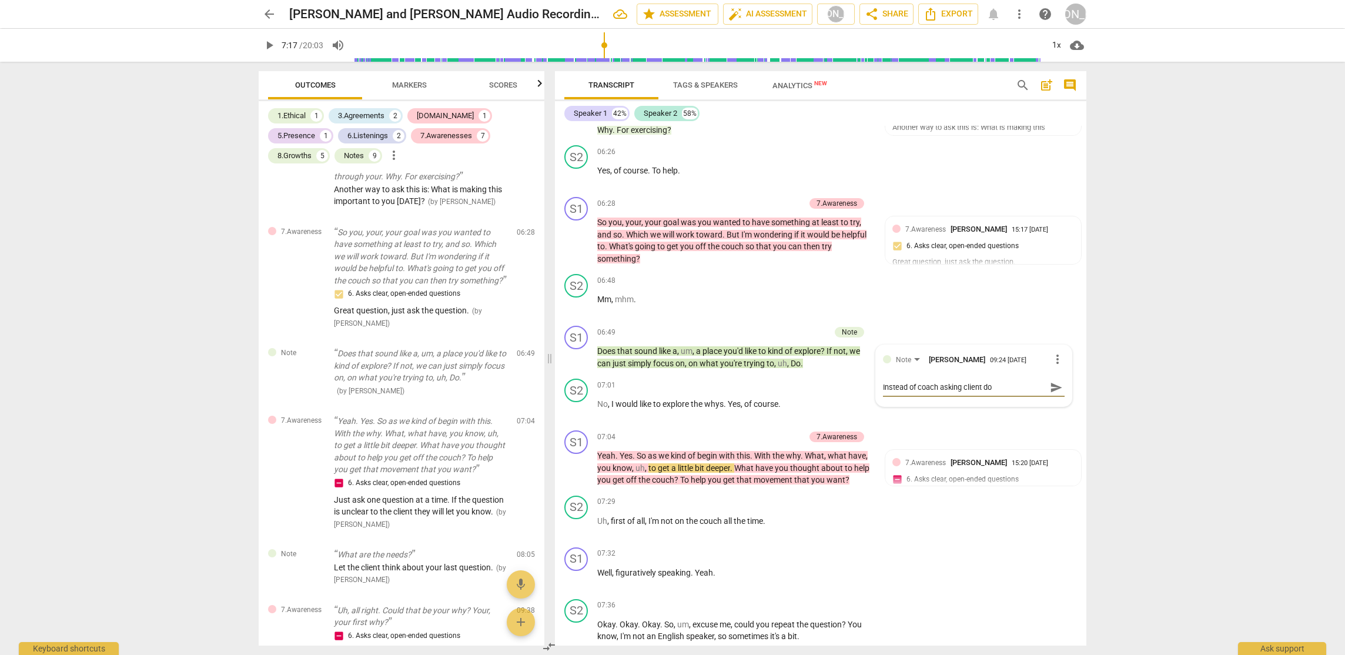
type textarea "Instead of coach asking client doe"
type textarea "Instead of coach asking client does"
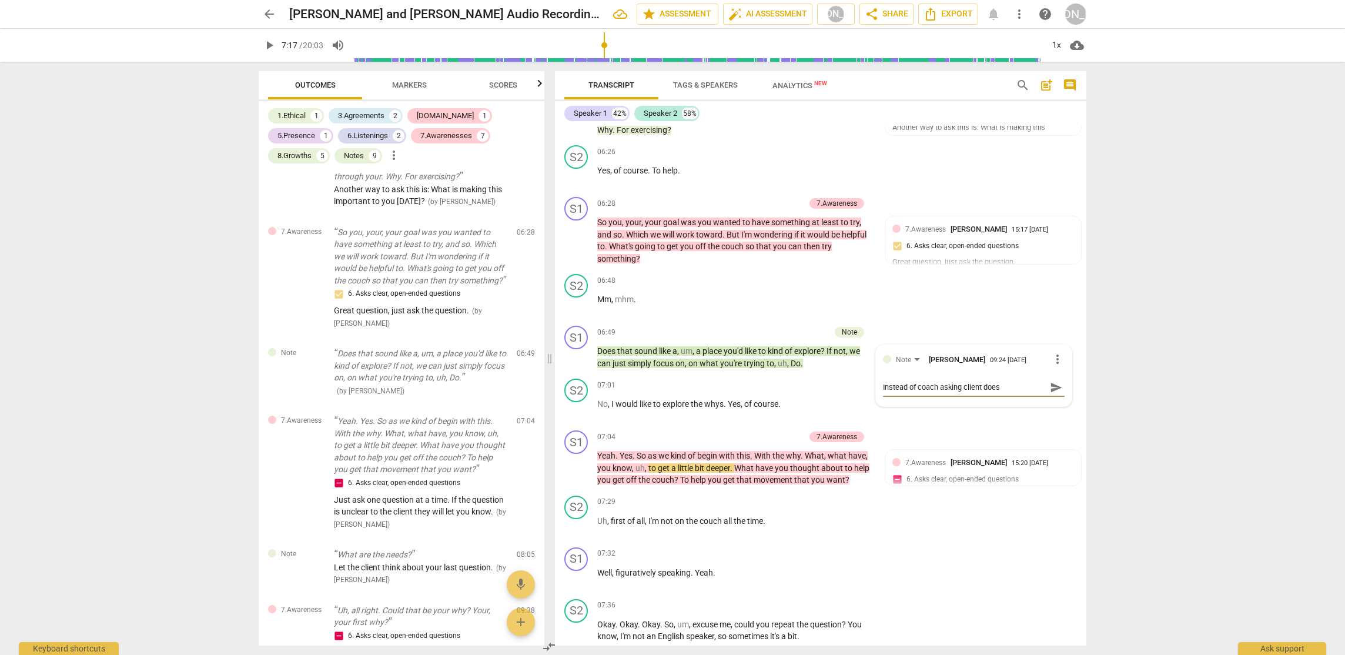
type textarea "Instead of coach asking client does t"
type textarea "Instead of coach asking client does th"
type textarea "Instead of coach asking client does tha"
type textarea "Instead of coach asking client does that"
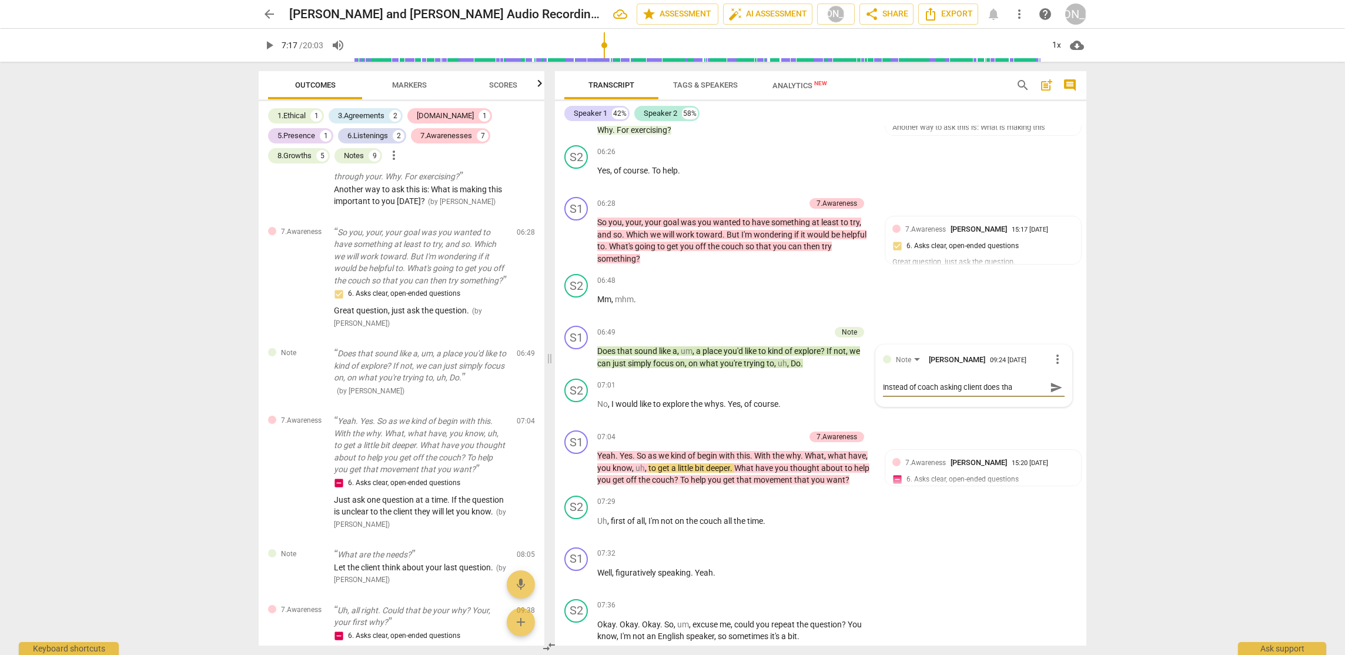
type textarea "Instead of coach asking client does that"
type textarea "Instead of coach asking client does that s"
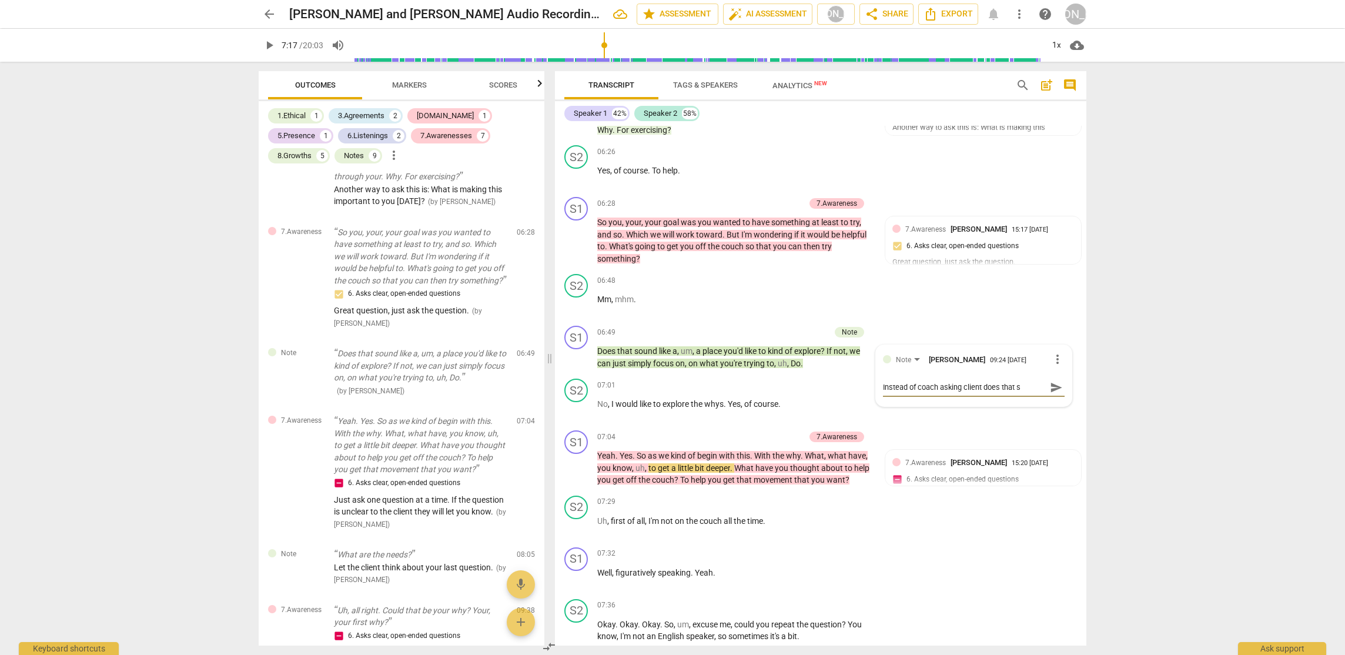
type textarea "Instead of coach asking client does that so"
type textarea "Instead of coach asking client does that sou"
type textarea "Instead of coach asking client does that soun"
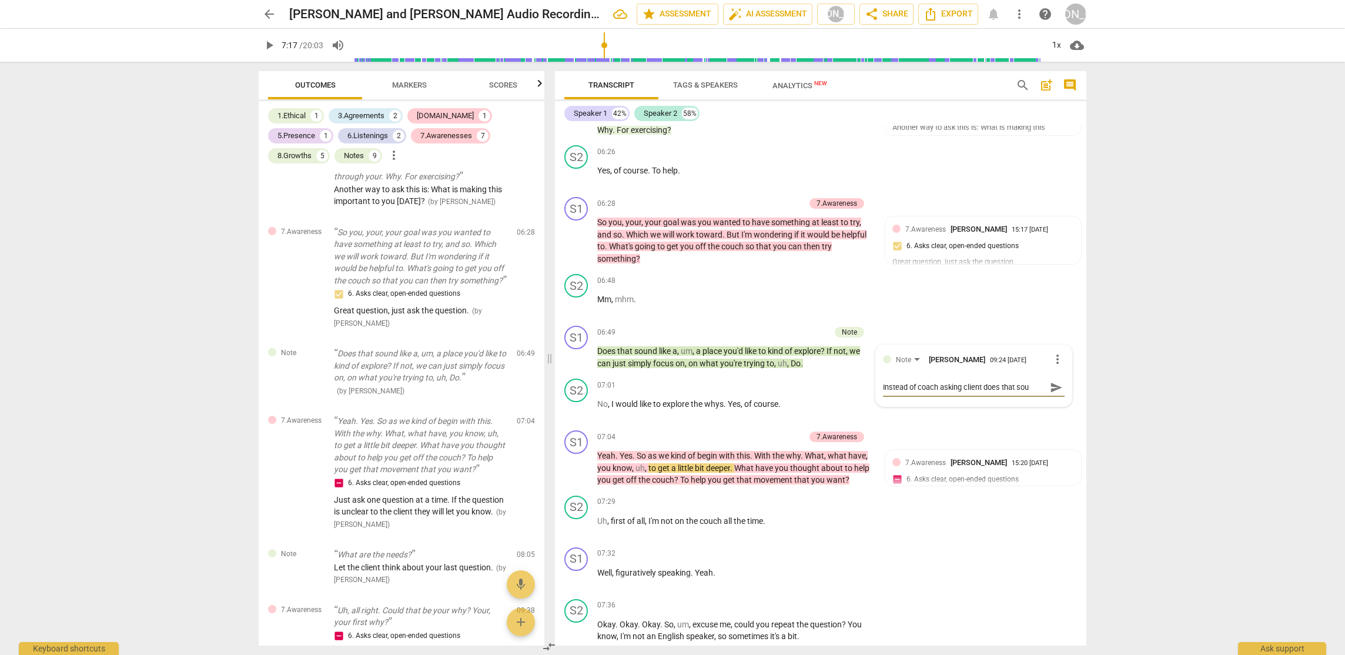
type textarea "Instead of coach asking client does that soun"
type textarea "Instead of coach asking client does that sound"
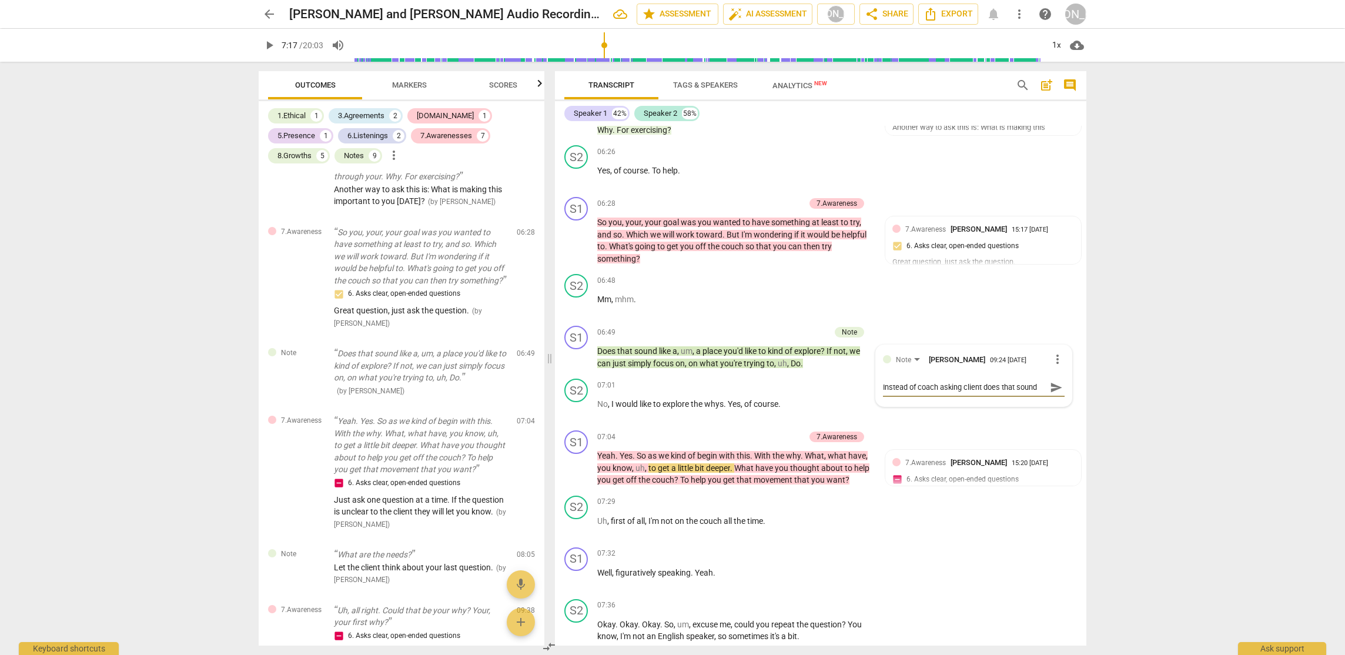
type textarea "Instead of coach asking client does that sound l"
type textarea "Instead of coach asking client does that sound li"
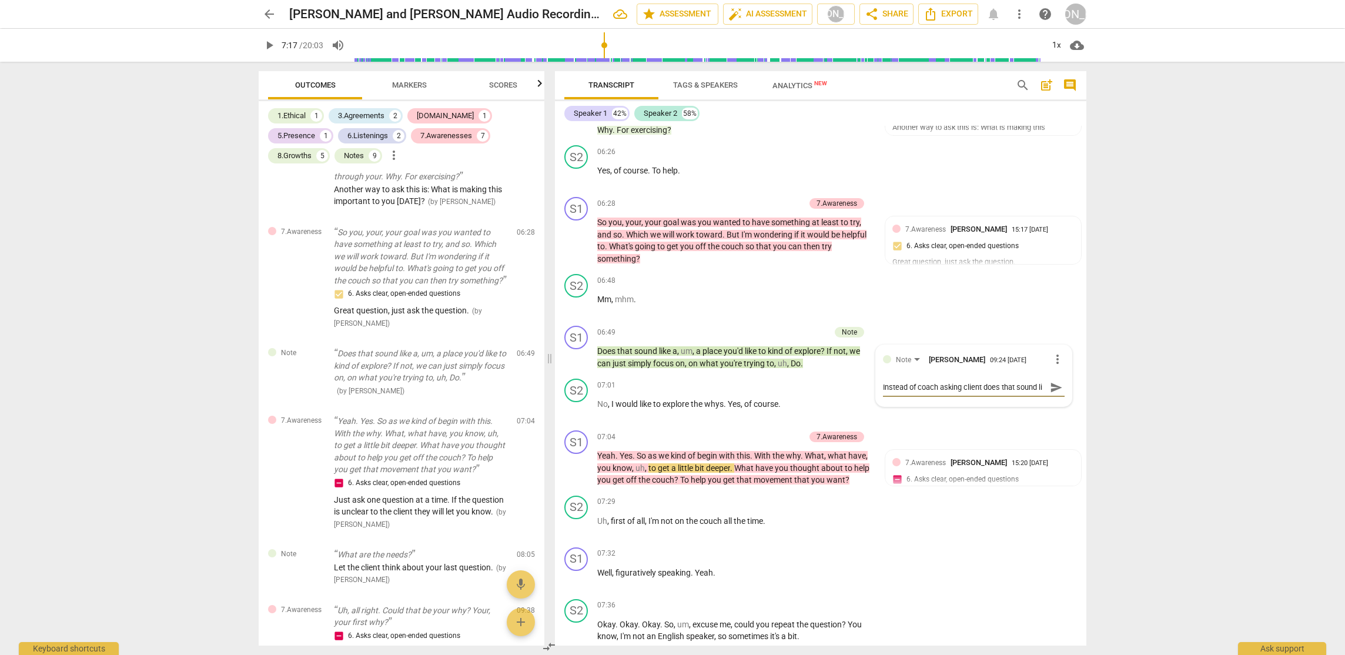
type textarea "Instead of coach asking client does that sound lik"
type textarea "Instead of coach asking client does that sound like"
type textarea "Instead of coach asking client does that sound like a"
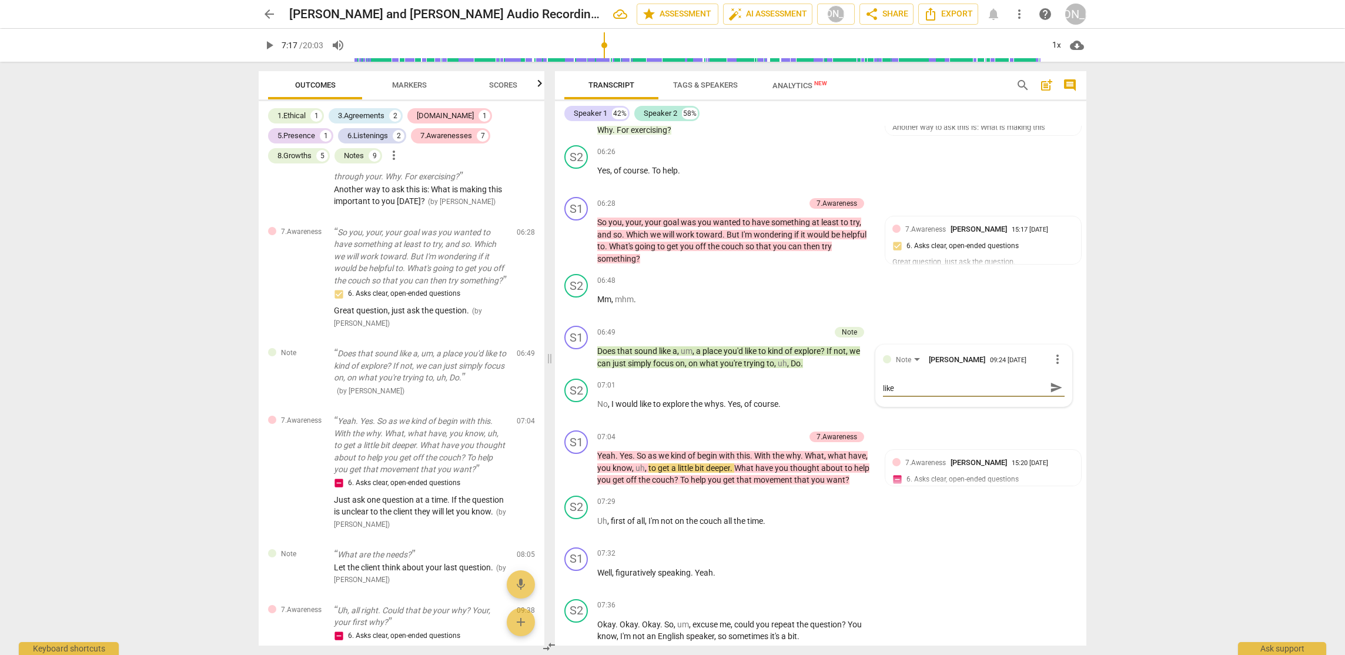
type textarea "Instead of coach asking client does that sound like a"
type textarea "Instead of coach asking client does that sound like a p"
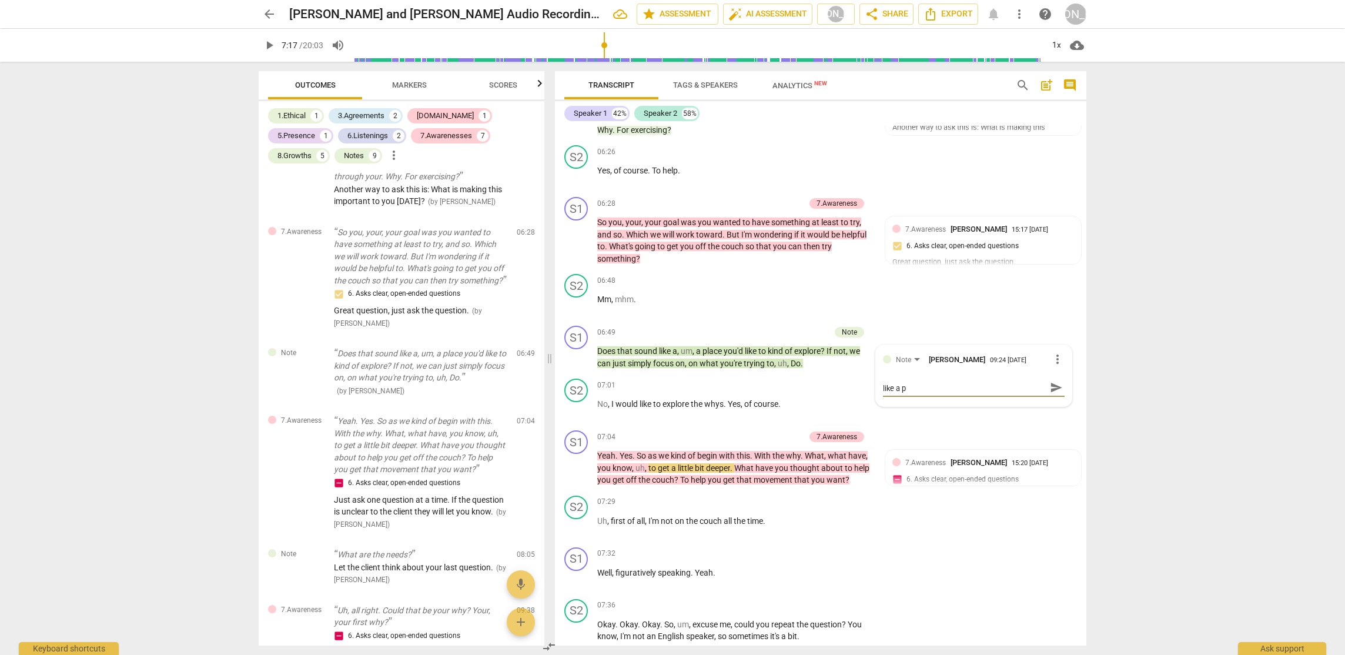
scroll to position [0, 0]
type textarea "Instead of coach asking client does that sound like a pl"
type textarea "Instead of coach asking client does that sound like a pla"
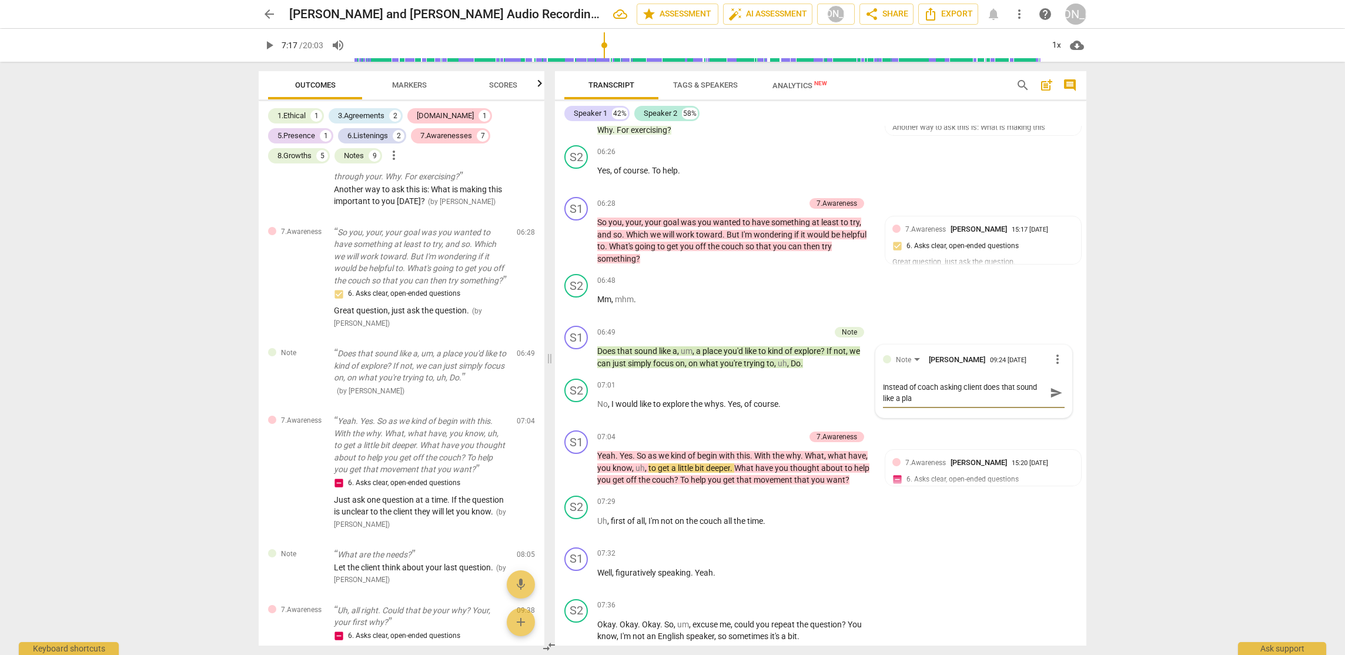
type textarea "Instead of coach asking client does that sound like a plac"
type textarea "Instead of coach asking client does that sound like a place"
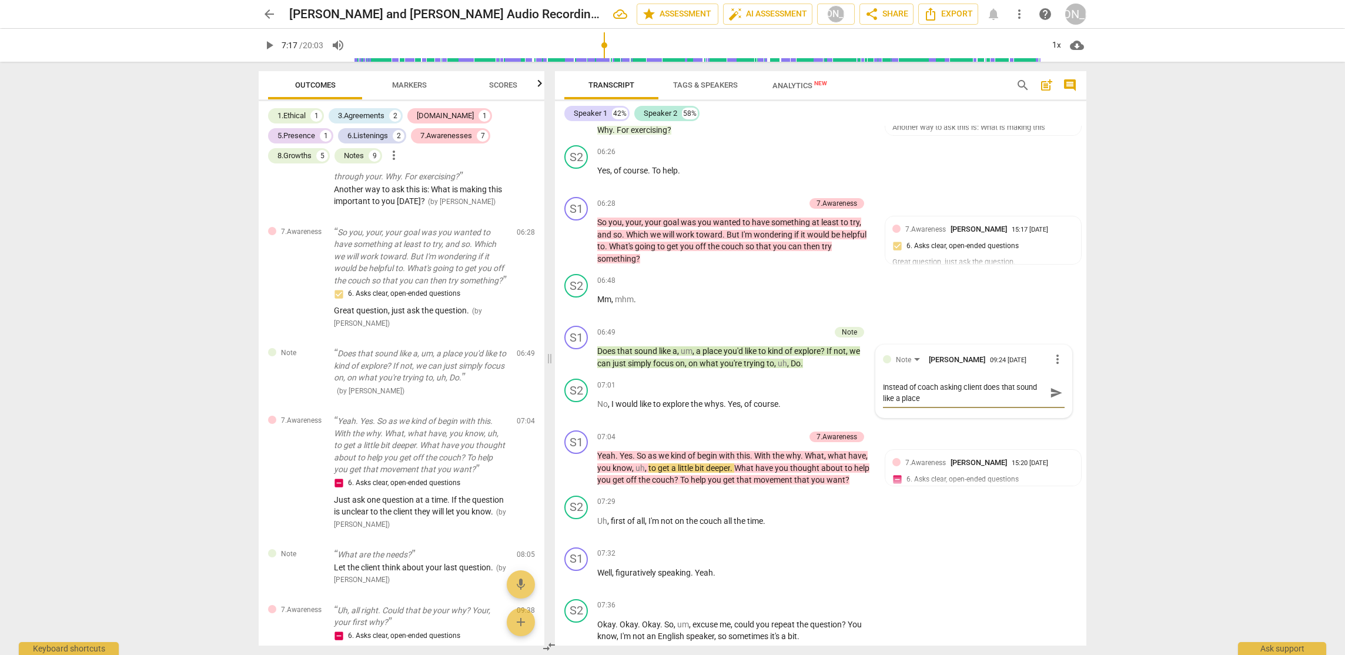
type textarea "Instead of coach asking client does that sound like a place"
type textarea "Instead of coach asking client does that sound like a place t"
type textarea "Instead of coach asking client does that sound like a place to"
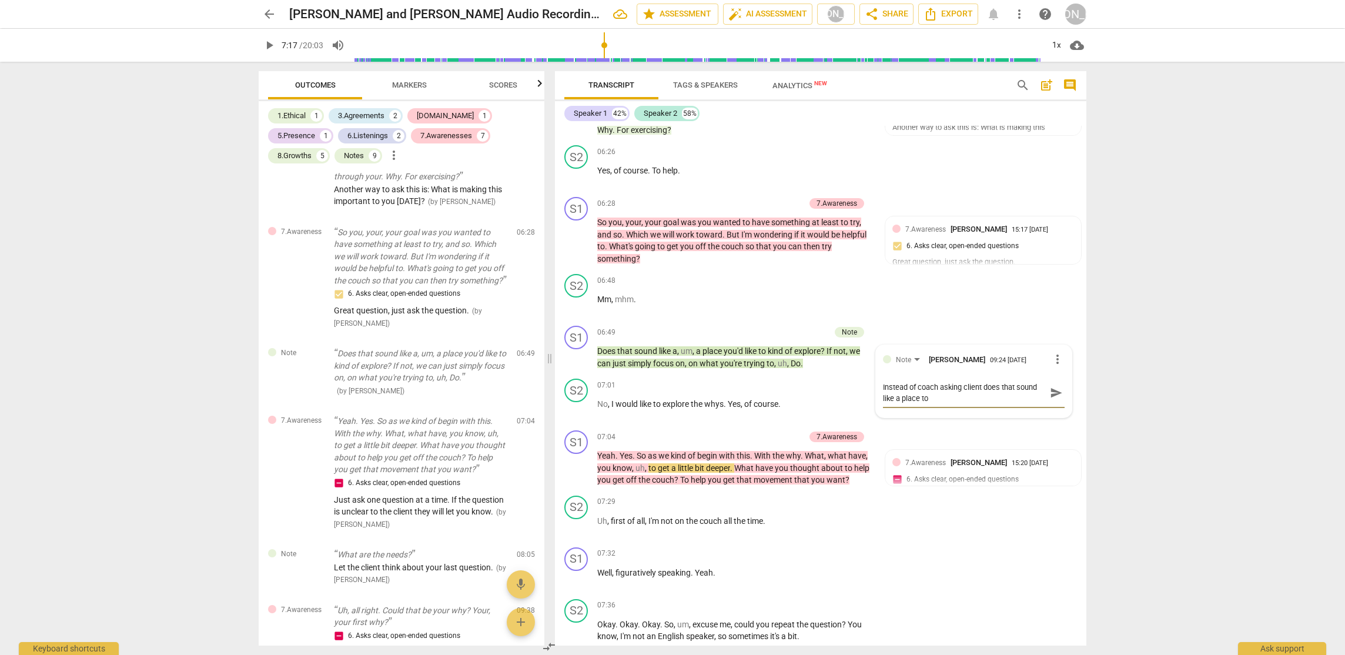
type textarea "Instead of coach asking client does that sound like a place to"
type textarea "Instead of coach asking client does that sound like a place to k"
type textarea "Instead of coach asking client does that sound like a place to ki"
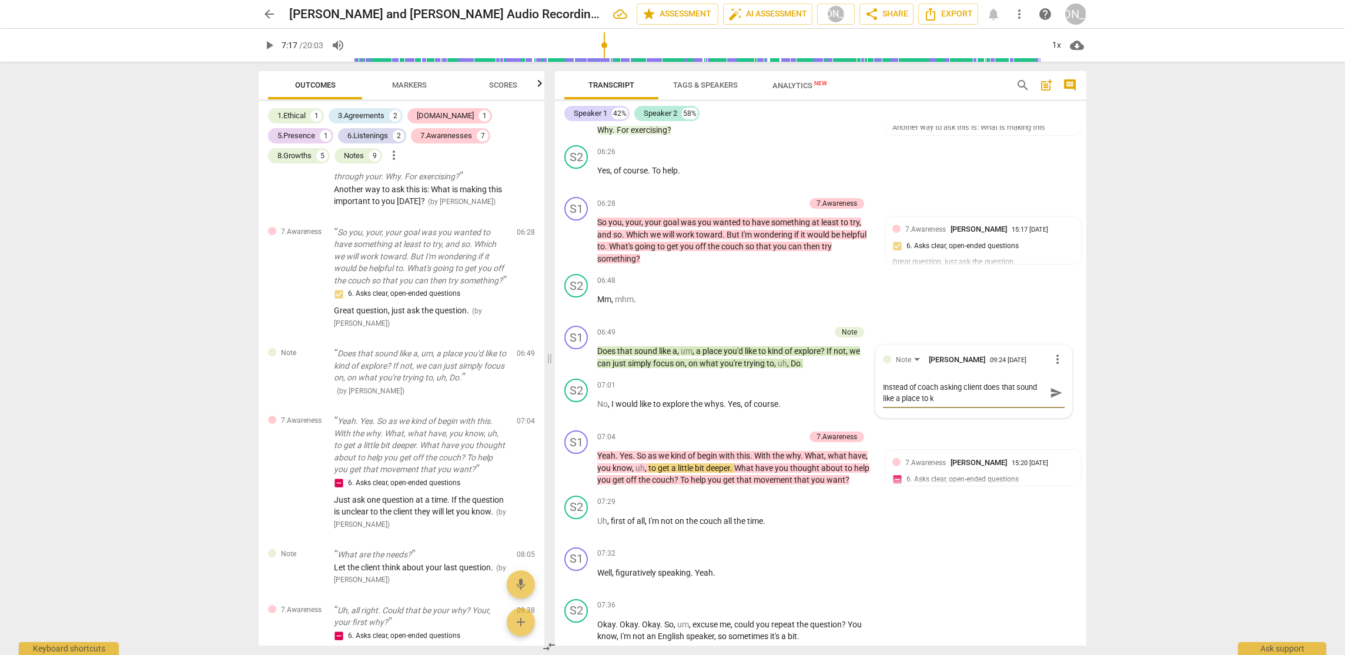
type textarea "Instead of coach asking client does that sound like a place to ki"
type textarea "Instead of coach asking client does that sound like a place to kin"
type textarea "Instead of coach asking client does that sound like a place to kind"
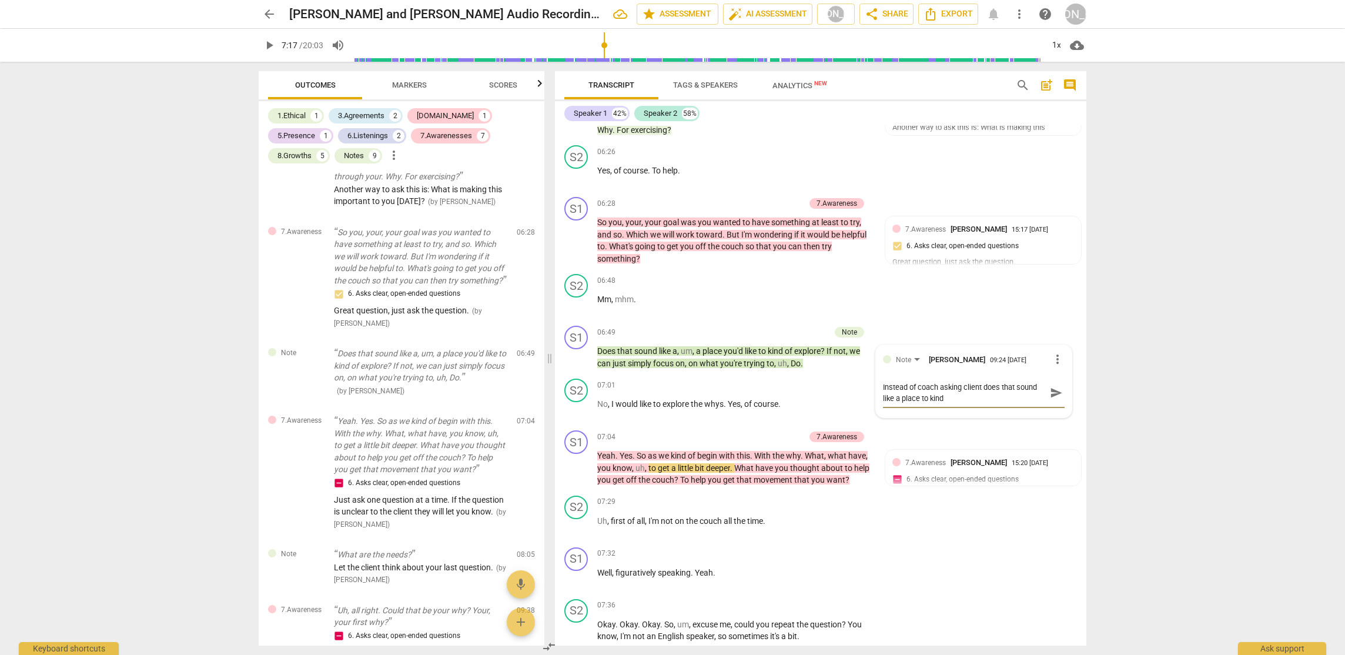
type textarea "Instead of coach asking client does that sound like a place to kind"
type textarea "Instead of coach asking client does that sound like a place to kind o"
type textarea "Instead of coach asking client does that sound like a place to kind of"
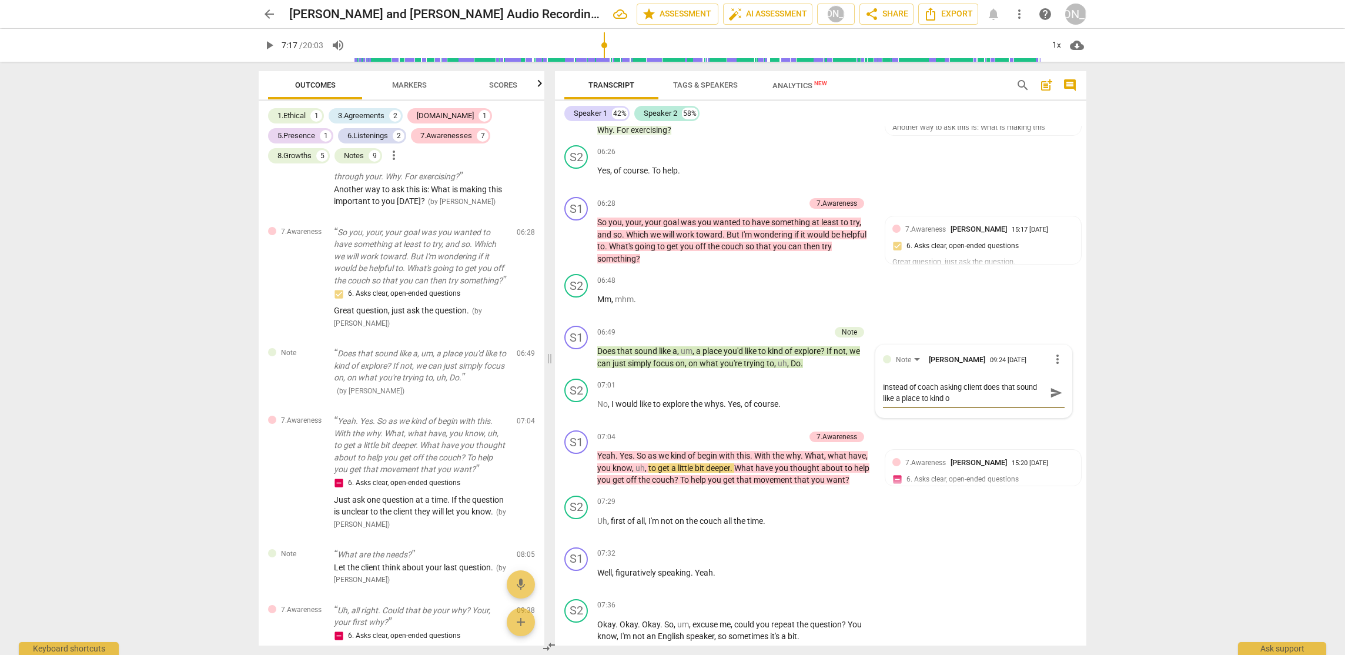
type textarea "Instead of coach asking client does that sound like a place to kind of"
type textarea "Instead of coach asking client does that sound like a place to kind of e"
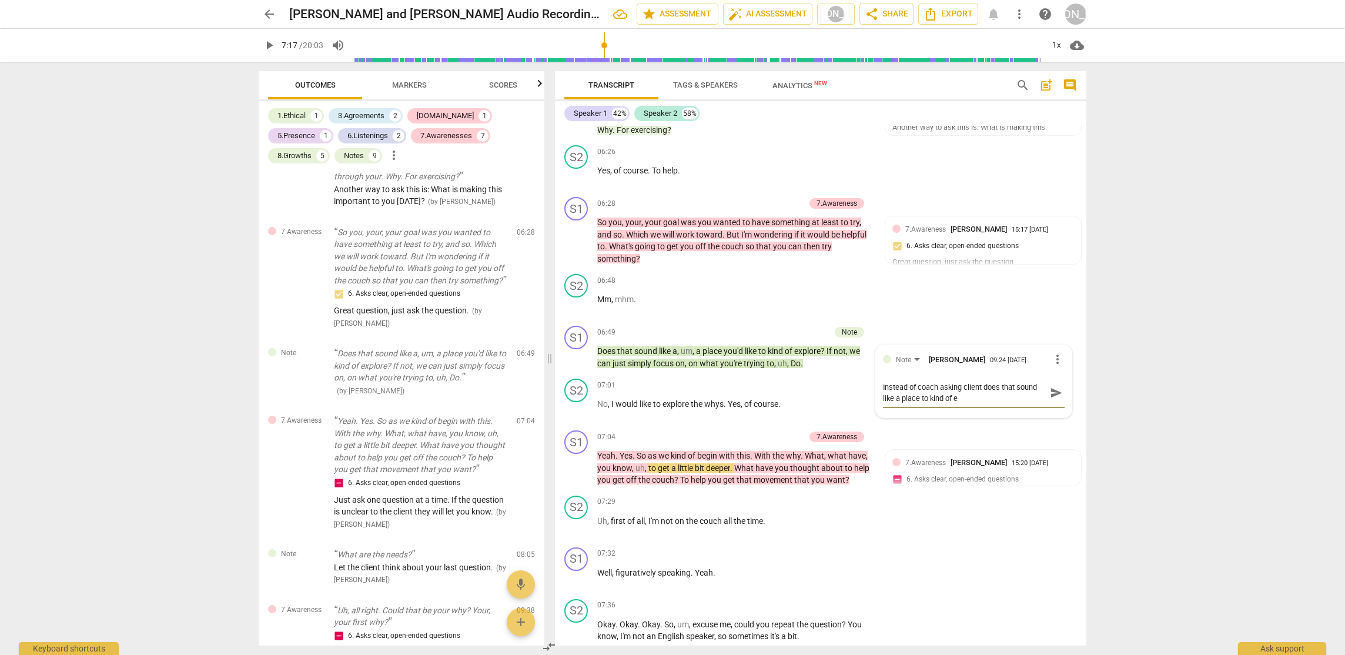
type textarea "Instead of coach asking client does that sound like a place to kind of ex"
type textarea "Instead of coach asking client does that sound like a place to kind of exp"
type textarea "Instead of coach asking client does that sound like a place to kind of expl"
type textarea "Instead of coach asking client does that sound like a place to kind of explo"
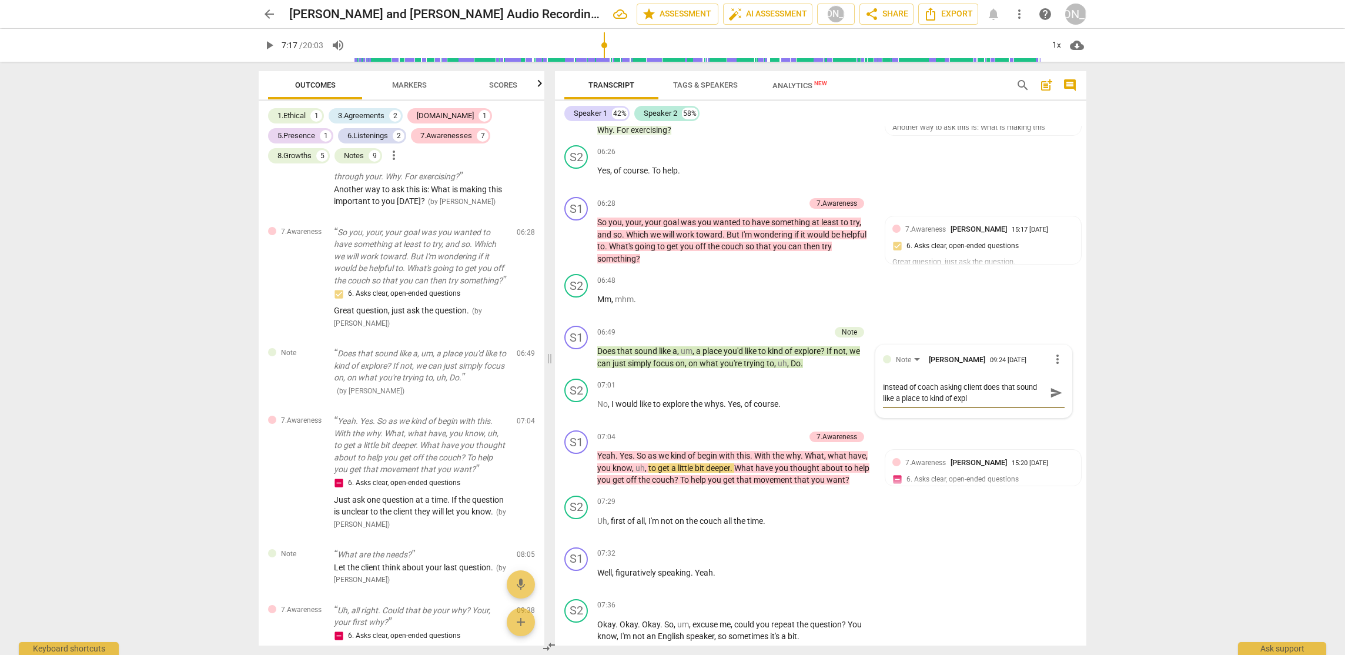
type textarea "Instead of coach asking client does that sound like a place to kind of explo"
type textarea "Instead of coach asking client does that sound like a place to kind of explor"
type textarea "Instead of coach asking client does that sound like a place to kind of explore"
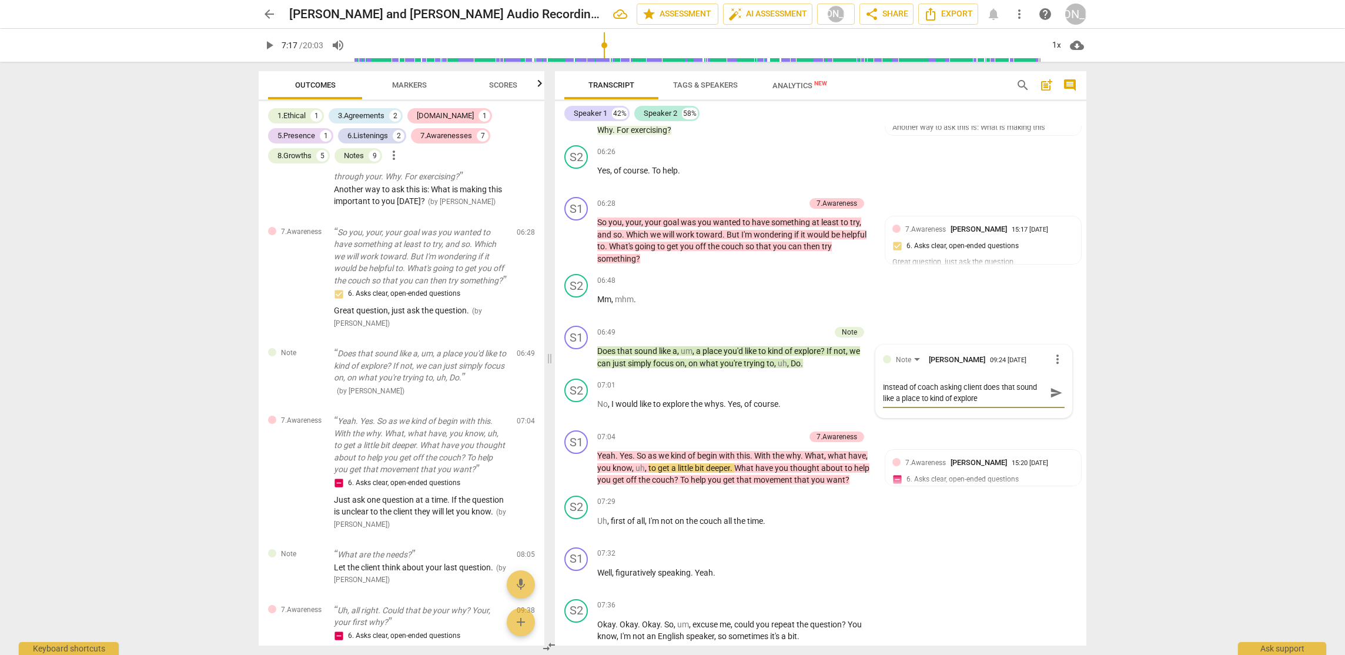
type textarea "Instead of coach asking client does that sound like a place to kind of explore"
type textarea "Instead of coach asking client does that sound like a place to kind of explore -"
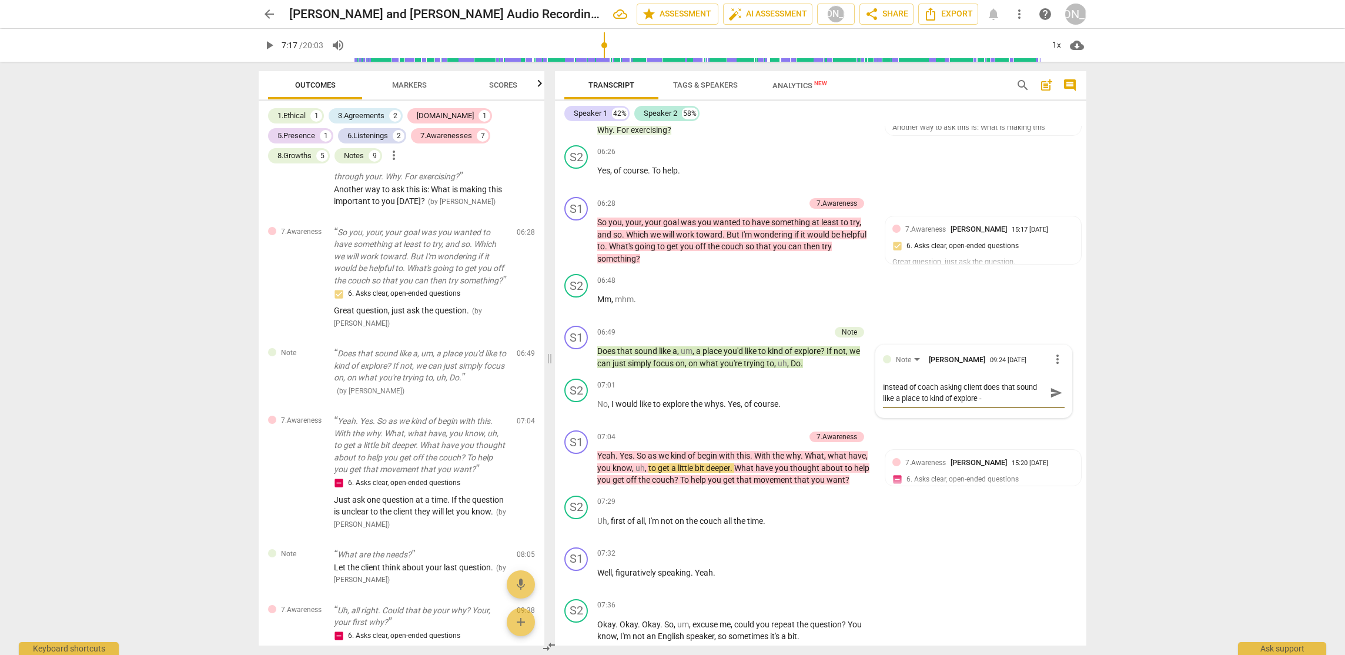
type textarea "Instead of coach asking client does that sound like a place to kind of explore -"
type textarea "Instead of coach asking client does that sound like a place to kind of explore …"
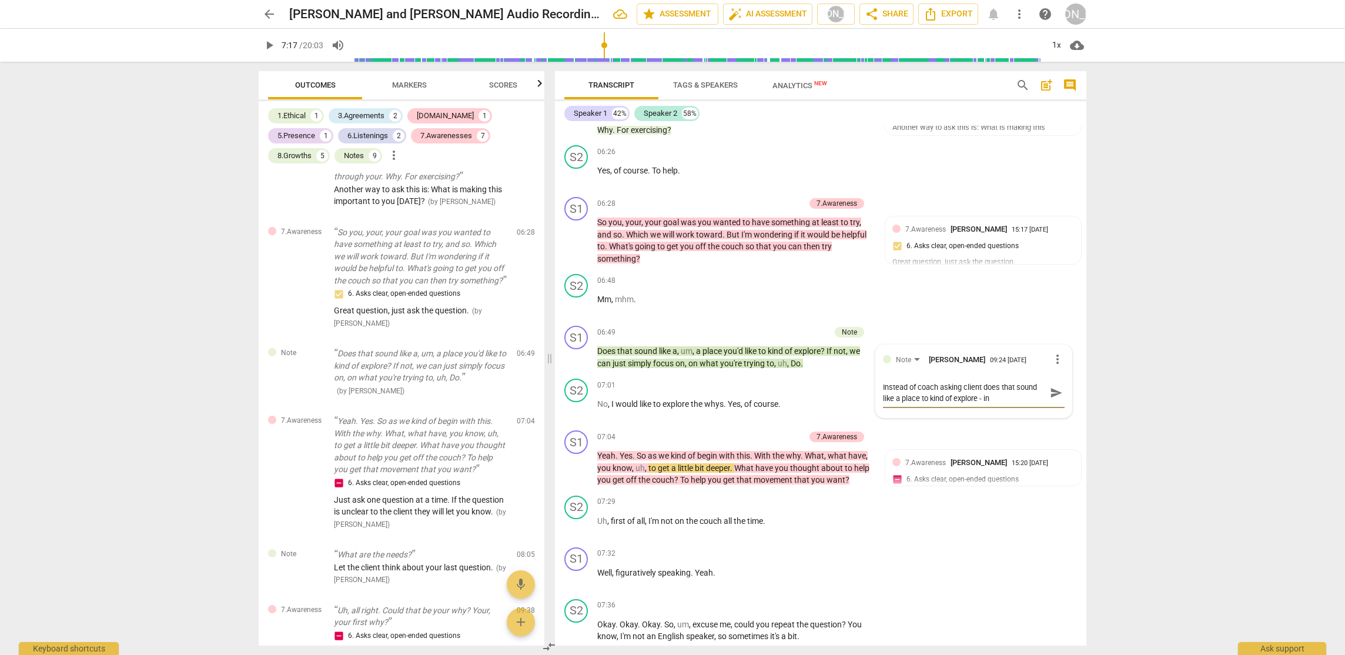
type textarea "Instead of coach asking client does that sound like a place to kind of explore …"
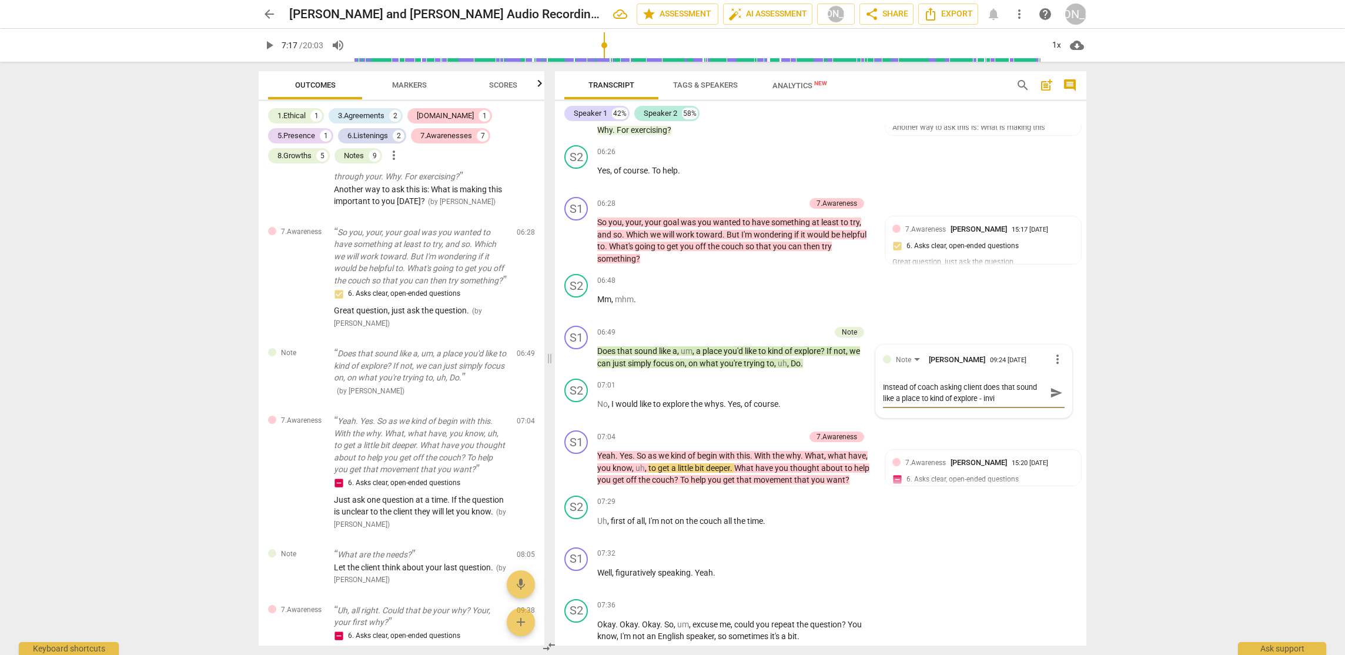
type textarea "Instead of coach asking client does that sound like a place to kind of explore …"
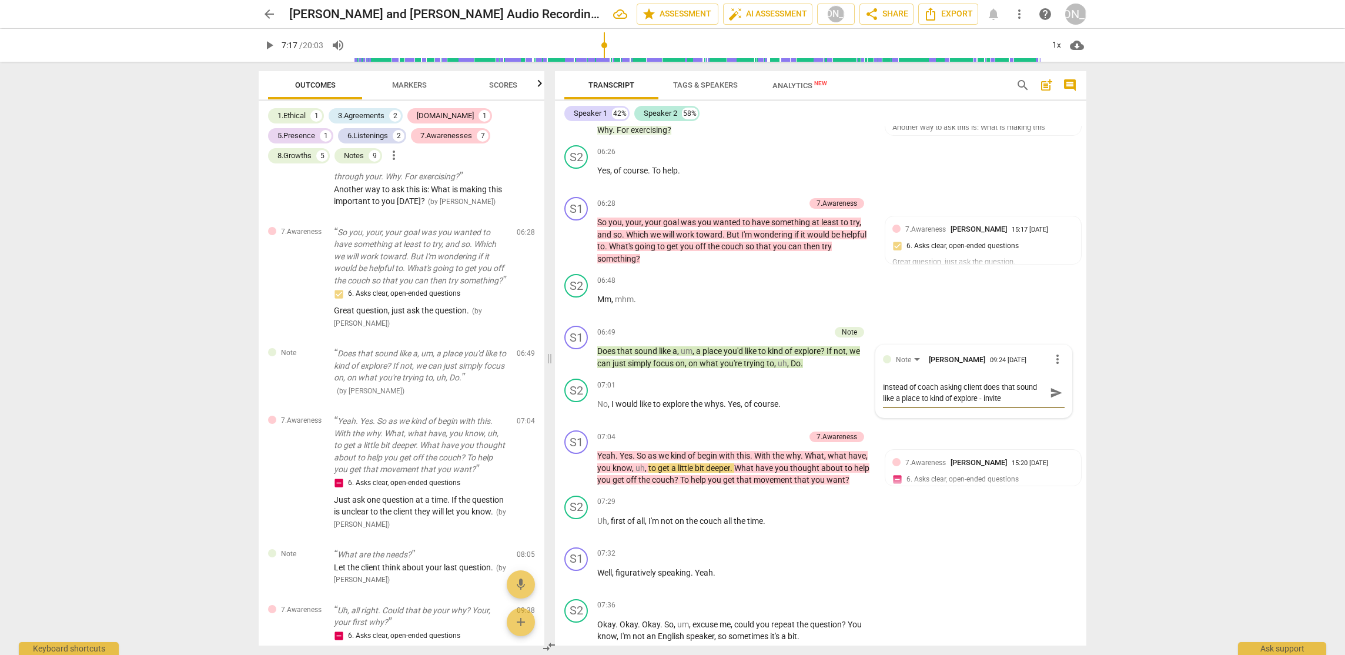
type textarea "Instead of coach asking client does that sound like a place to kind of explore …"
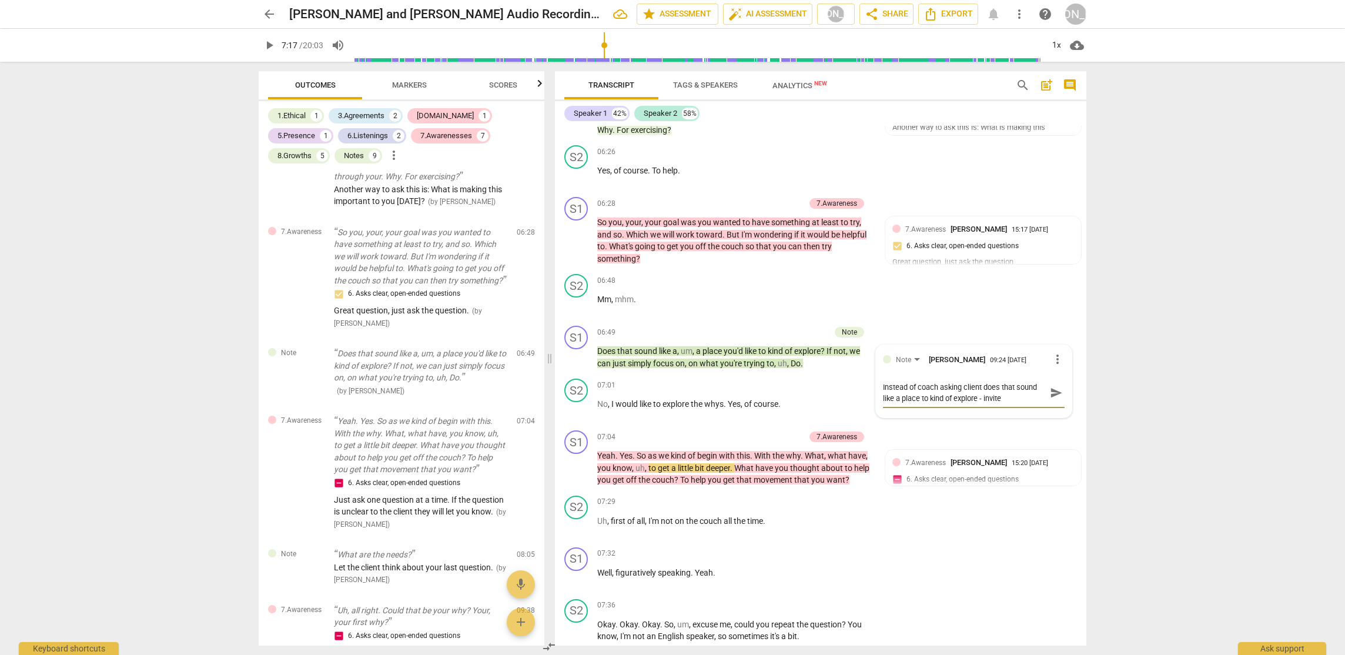
type textarea "Instead of coach asking client does that sound like a place to kind of explore …"
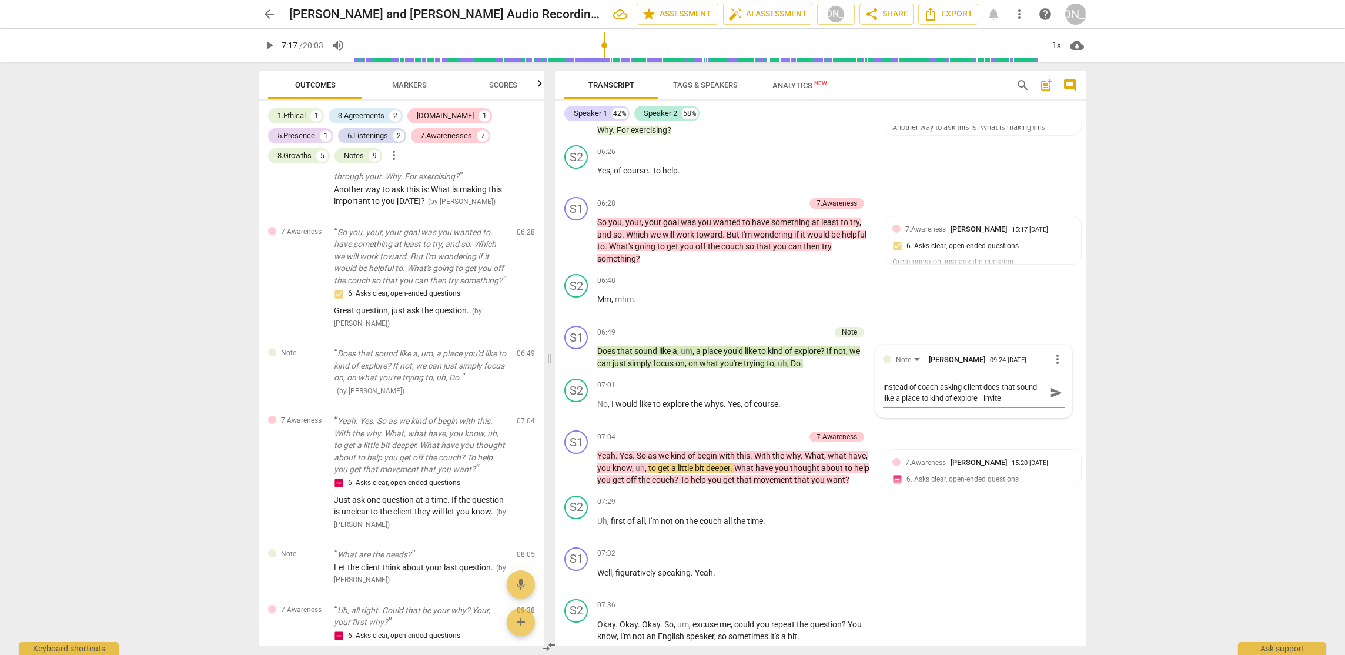
type textarea "Instead of coach asking client does that sound like a place to kind of explore …"
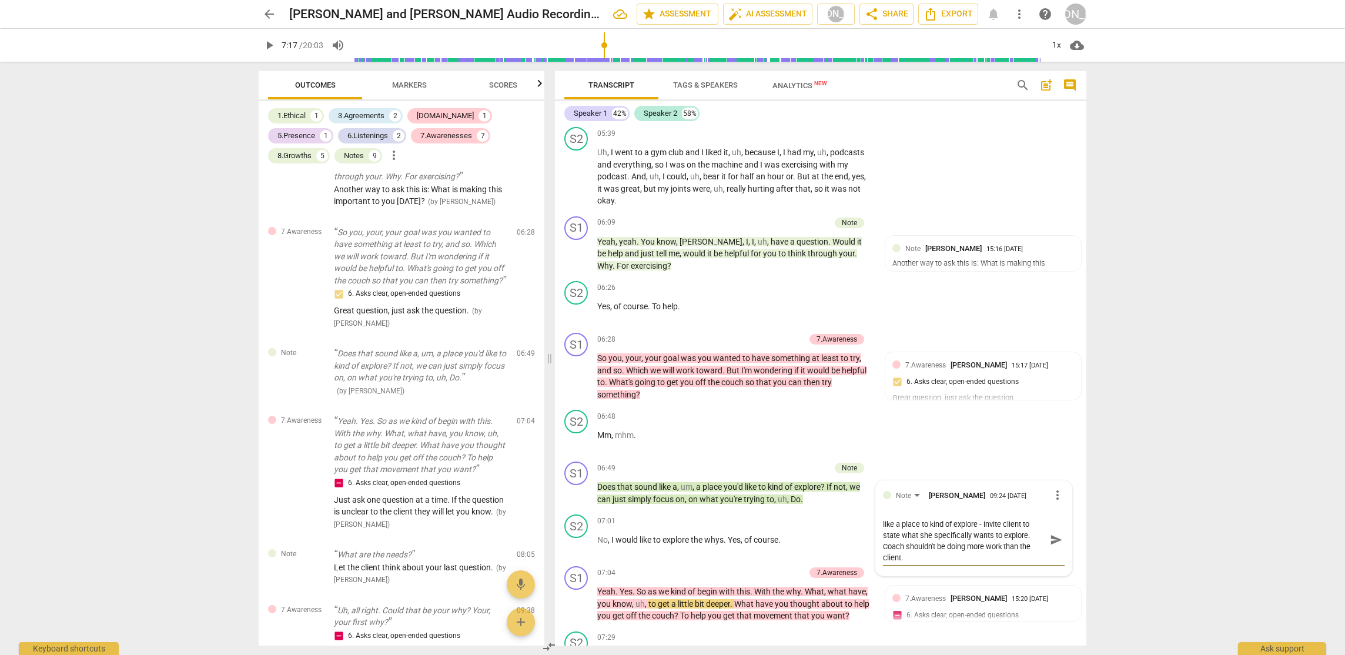
scroll to position [2106, 0]
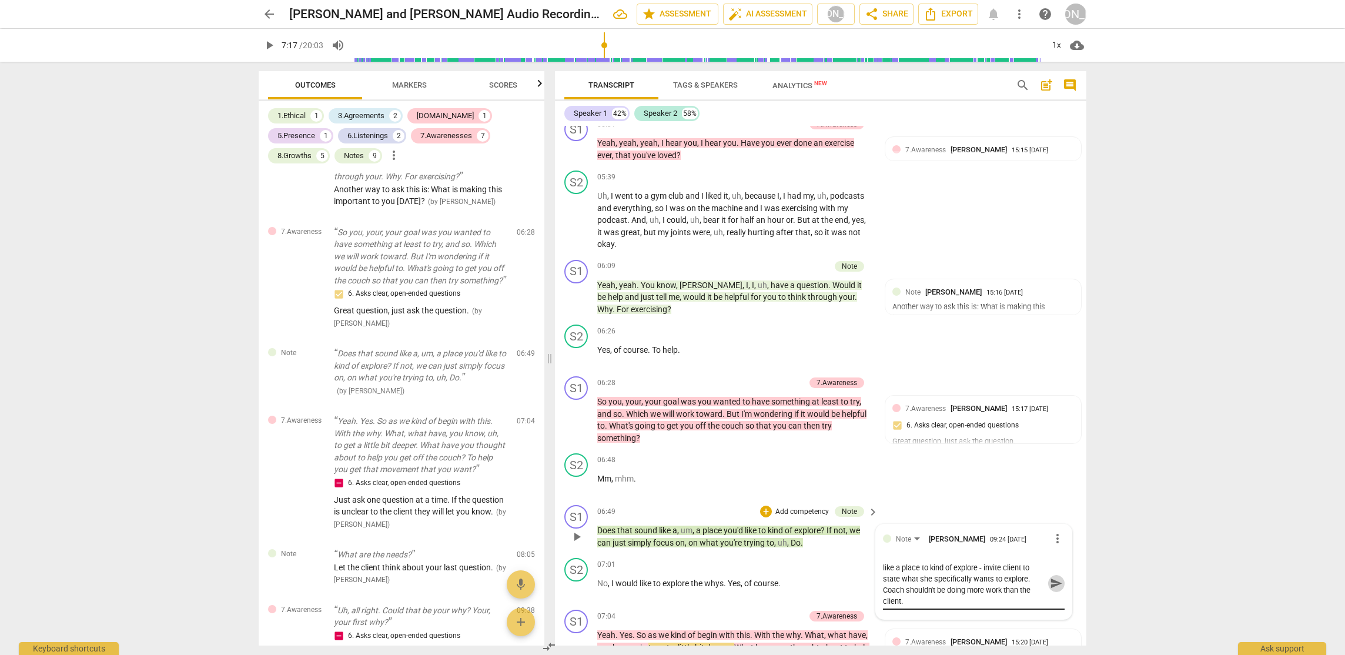
click at [1051, 585] on span "send" at bounding box center [1056, 583] width 13 height 13
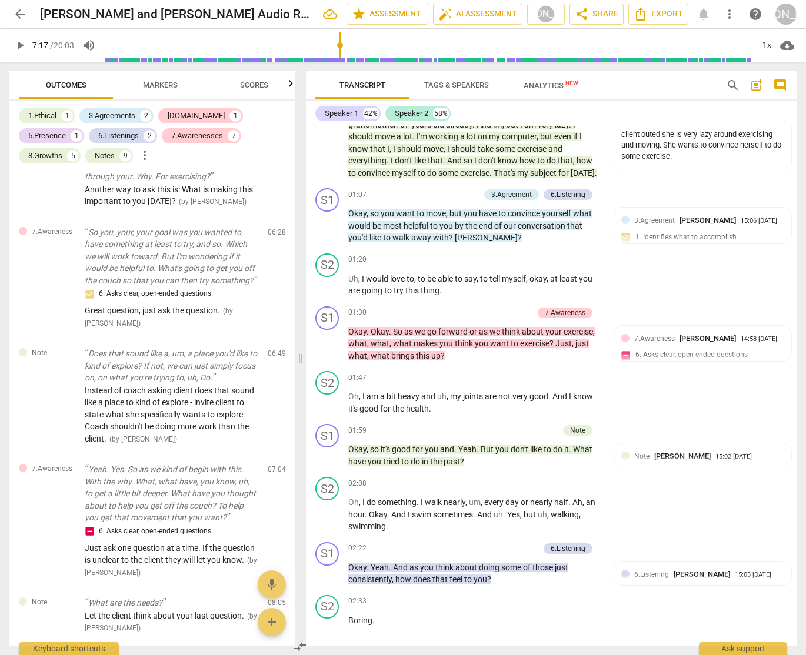
scroll to position [706, 0]
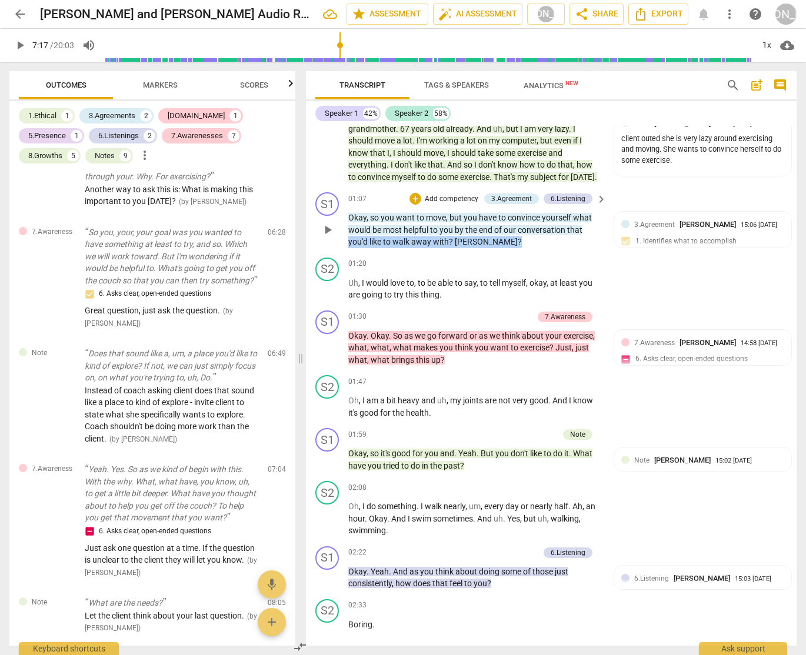
click at [571, 242] on p "Okay , so you want to move , but you have to convince yourself what would be mo…" at bounding box center [474, 230] width 252 height 36
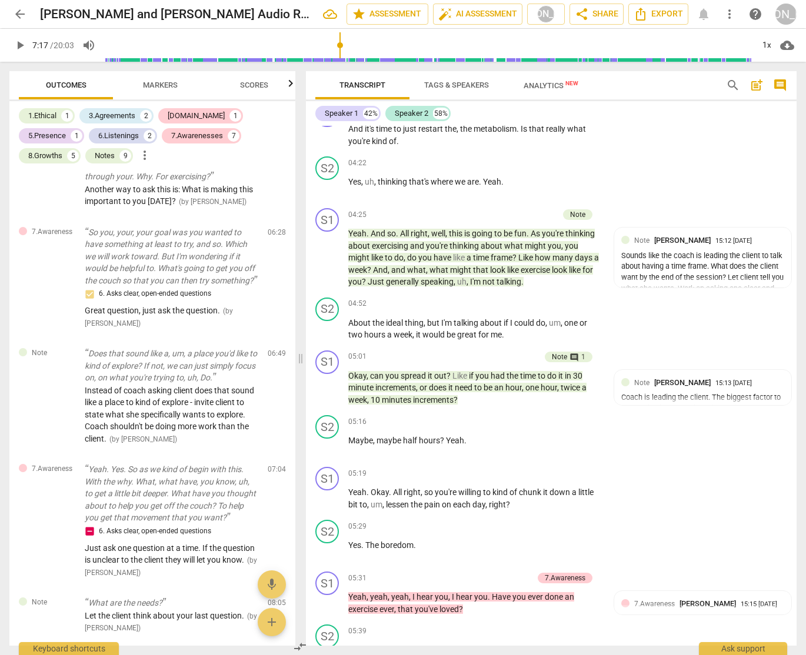
scroll to position [1688, 0]
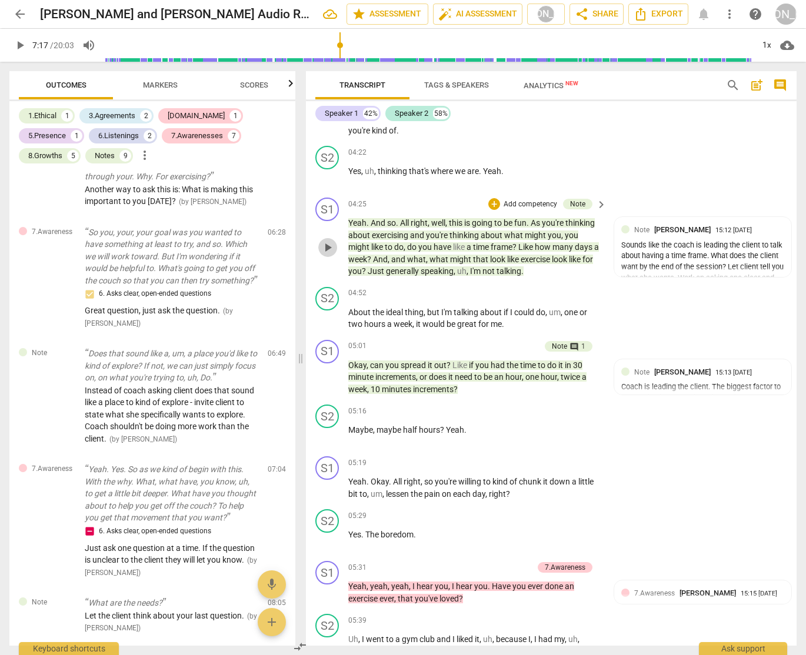
click at [326, 255] on span "play_arrow" at bounding box center [327, 247] width 14 height 14
click at [498, 209] on div "S1 play_arrow pause 04:25 + Add competency Note keyboard_arrow_right Yeah . And…" at bounding box center [551, 237] width 490 height 89
click at [500, 210] on div "+ Add competency" at bounding box center [523, 204] width 70 height 12
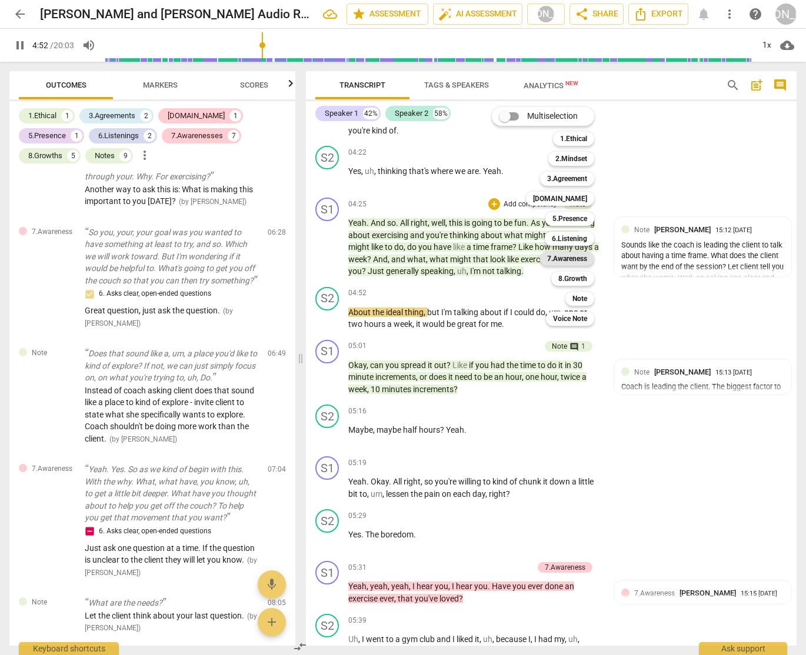
click at [574, 259] on b "7.Awareness" at bounding box center [567, 259] width 40 height 14
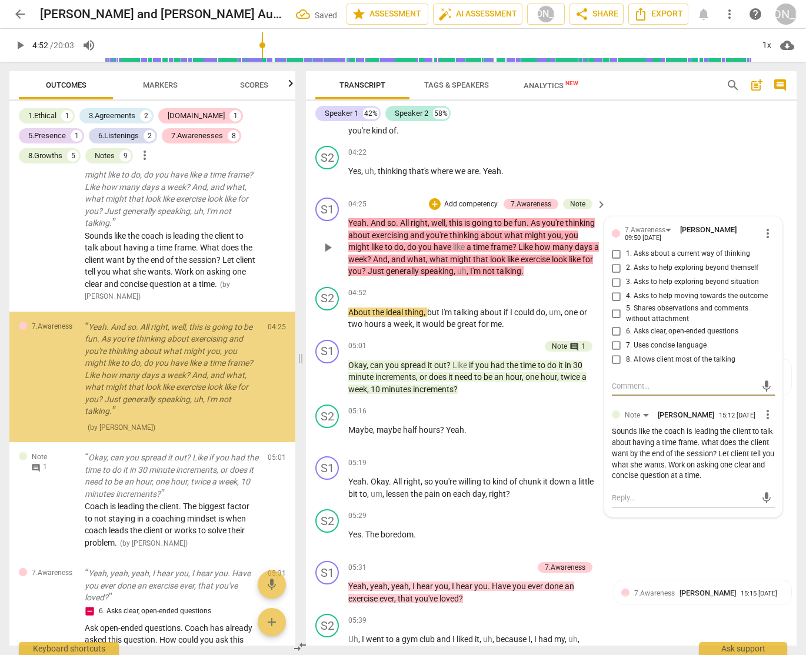
scroll to position [1299, 0]
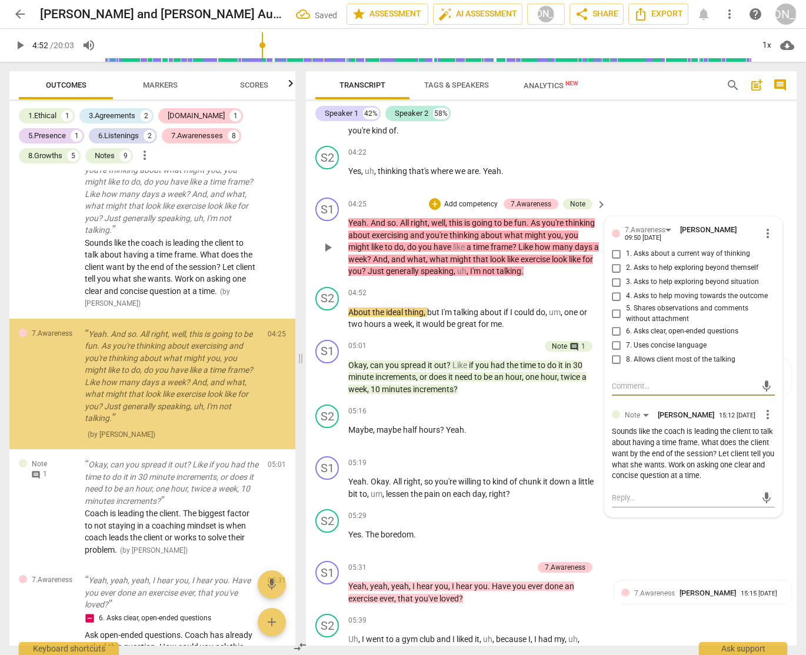
click at [614, 338] on input "6. Asks clear, open-ended questions" at bounding box center [616, 331] width 19 height 14
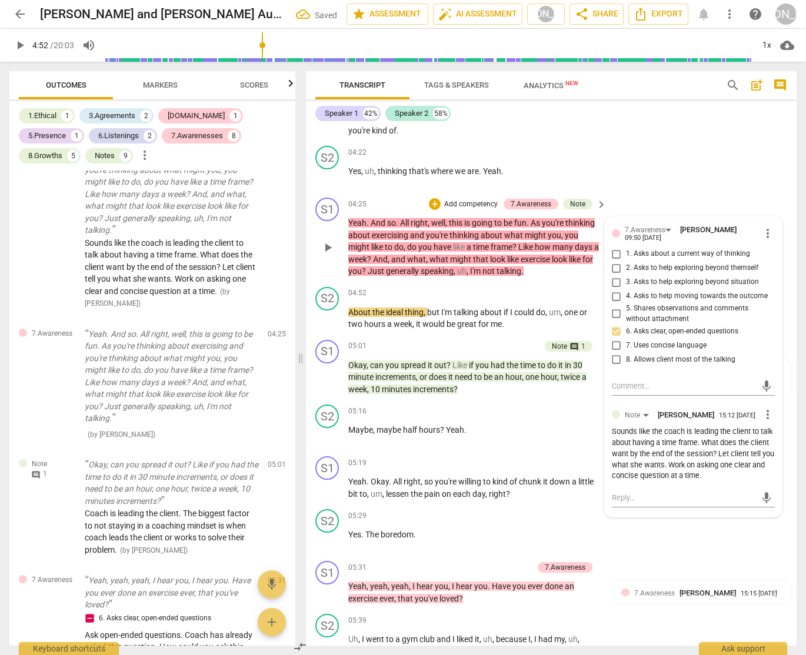
click at [614, 338] on input "6. Asks clear, open-ended questions" at bounding box center [616, 331] width 19 height 14
click at [630, 392] on textarea at bounding box center [683, 385] width 144 height 11
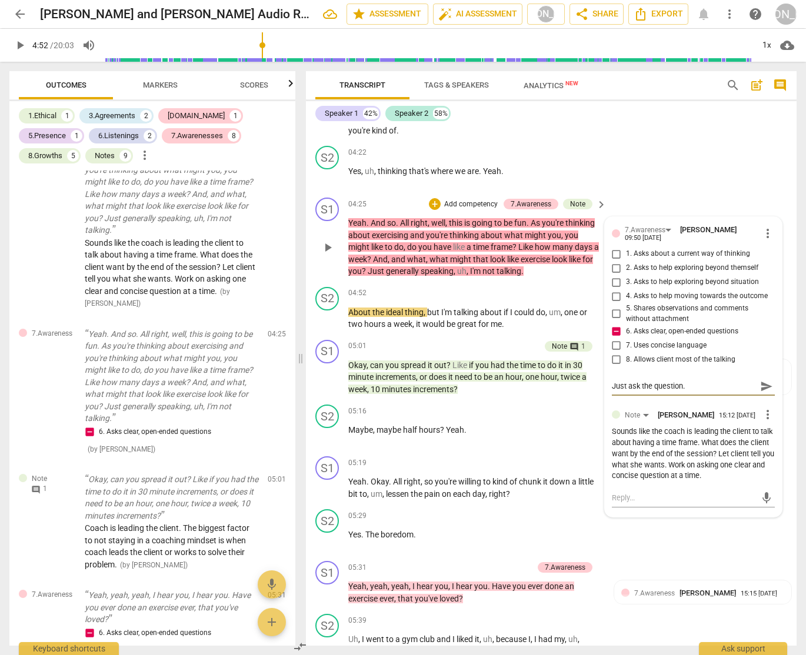
click at [760, 393] on span "send" at bounding box center [766, 386] width 13 height 13
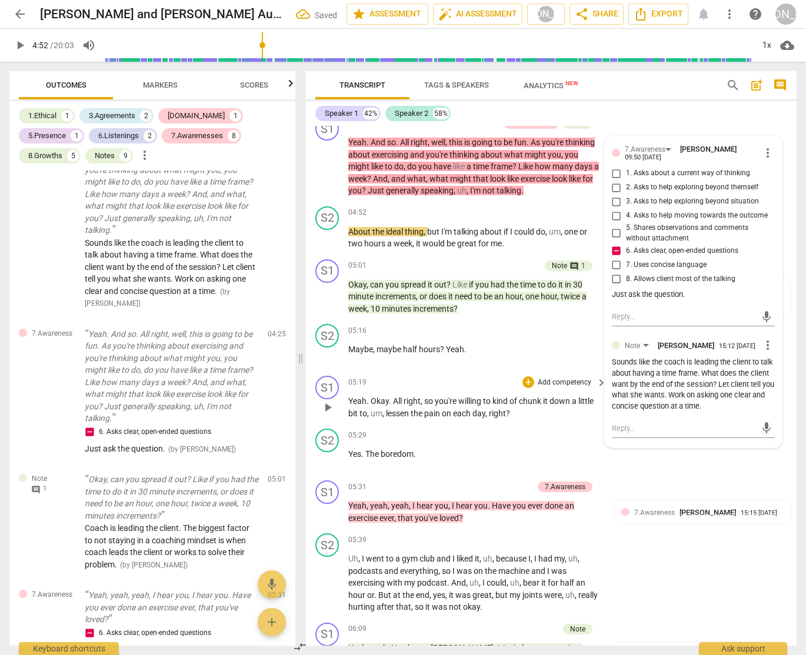
scroll to position [1769, 0]
click at [532, 300] on span "one" at bounding box center [532, 295] width 15 height 9
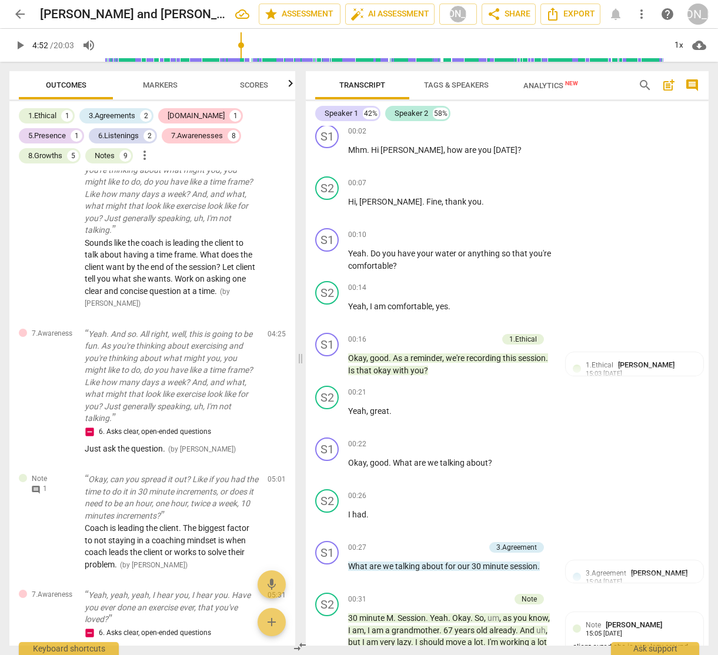
scroll to position [193, 0]
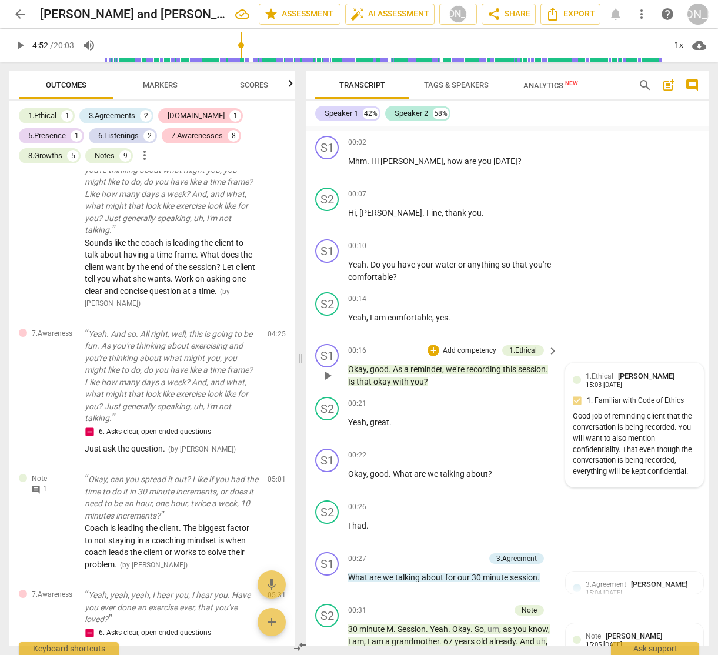
click at [664, 389] on div "1.Ethical [PERSON_NAME] 15:03 [DATE]" at bounding box center [641, 379] width 111 height 18
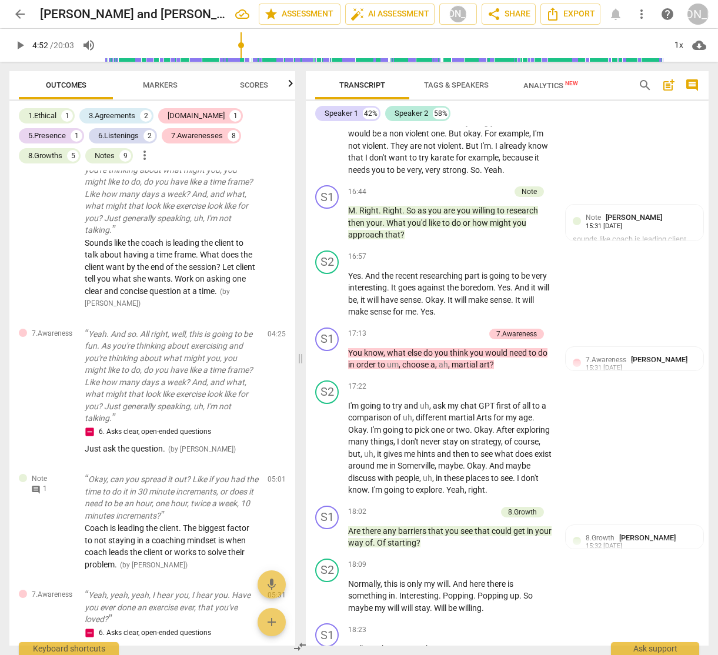
scroll to position [6393, 0]
